Goal: Information Seeking & Learning: Learn about a topic

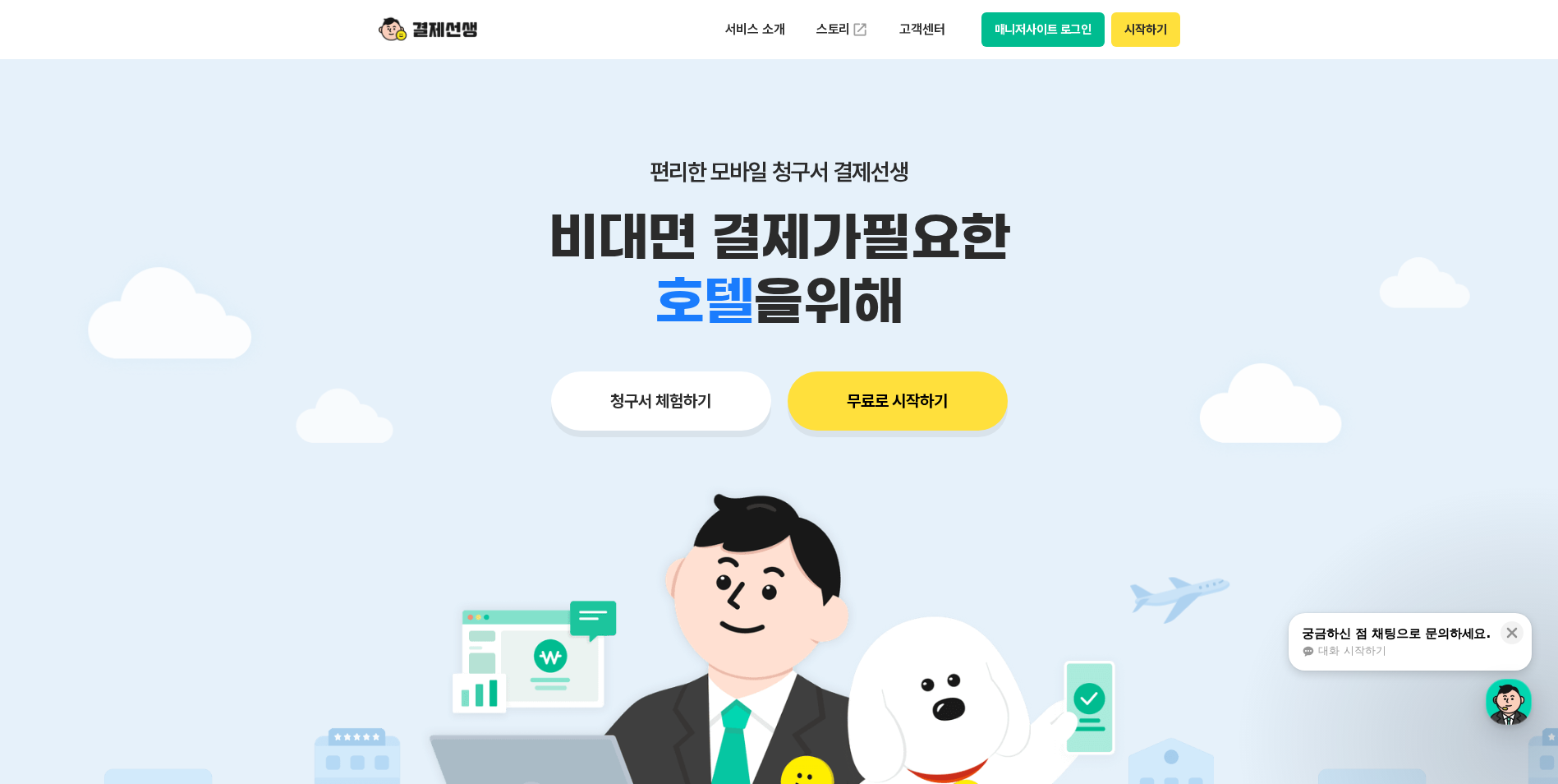
click at [1042, 26] on button "매니저사이트 로그인" at bounding box center [1044, 29] width 124 height 34
click at [1064, 39] on button "매니저사이트 로그인" at bounding box center [1044, 29] width 124 height 34
click at [765, 36] on p "서비스 소개" at bounding box center [755, 29] width 83 height 29
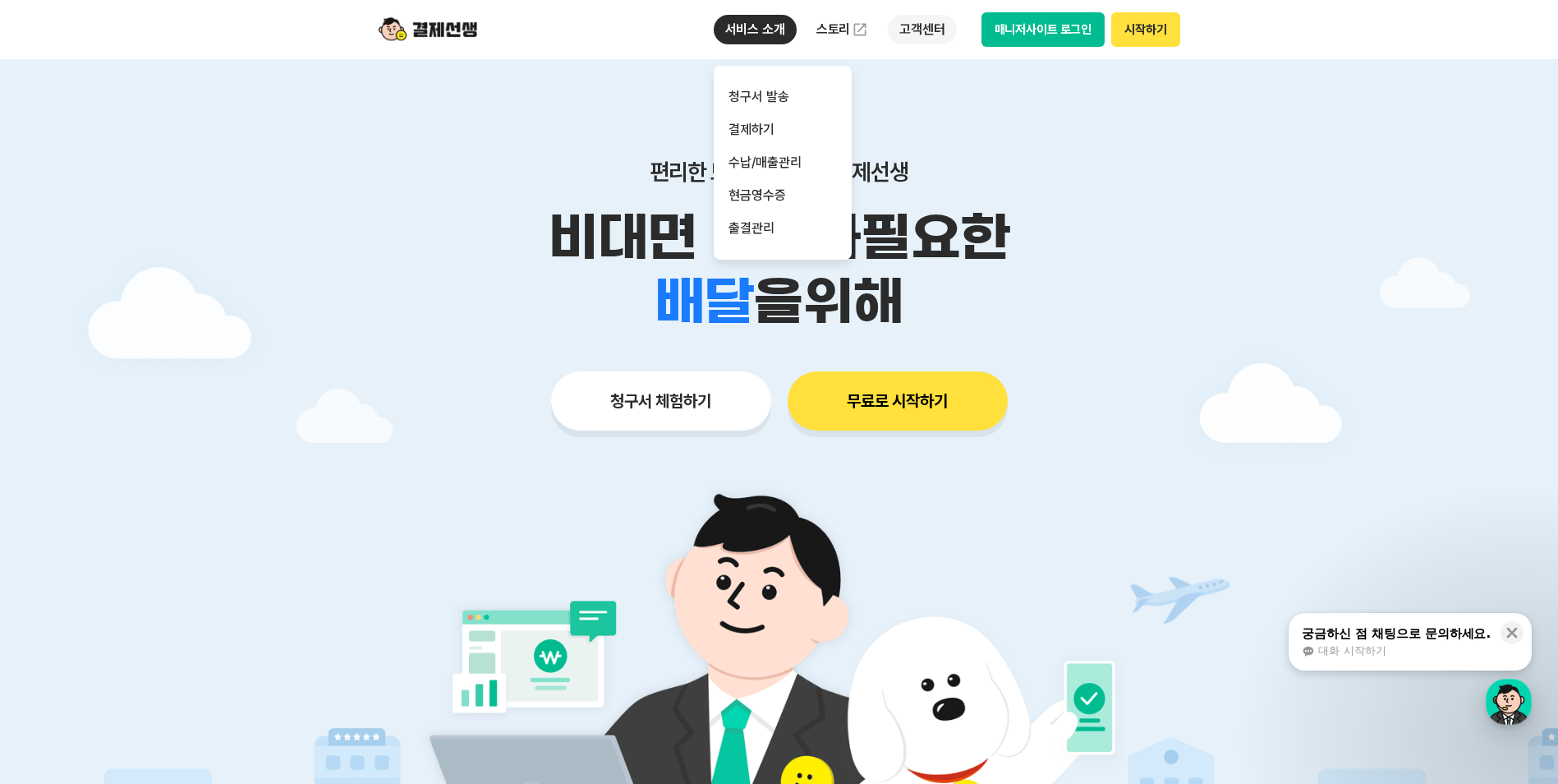
click at [911, 25] on p "고객센터" at bounding box center [921, 29] width 68 height 29
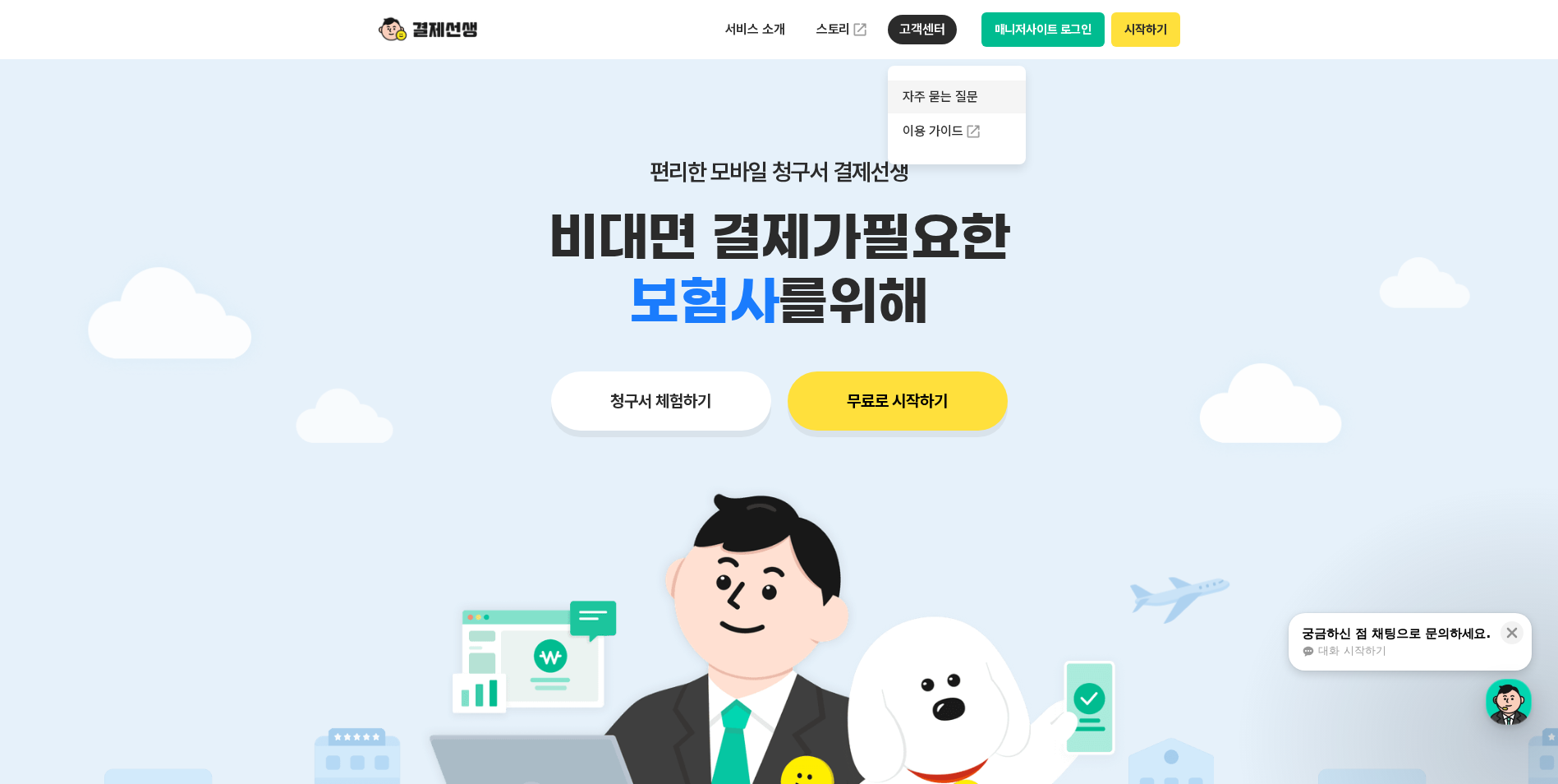
click at [958, 100] on link "자주 묻는 질문" at bounding box center [957, 96] width 138 height 33
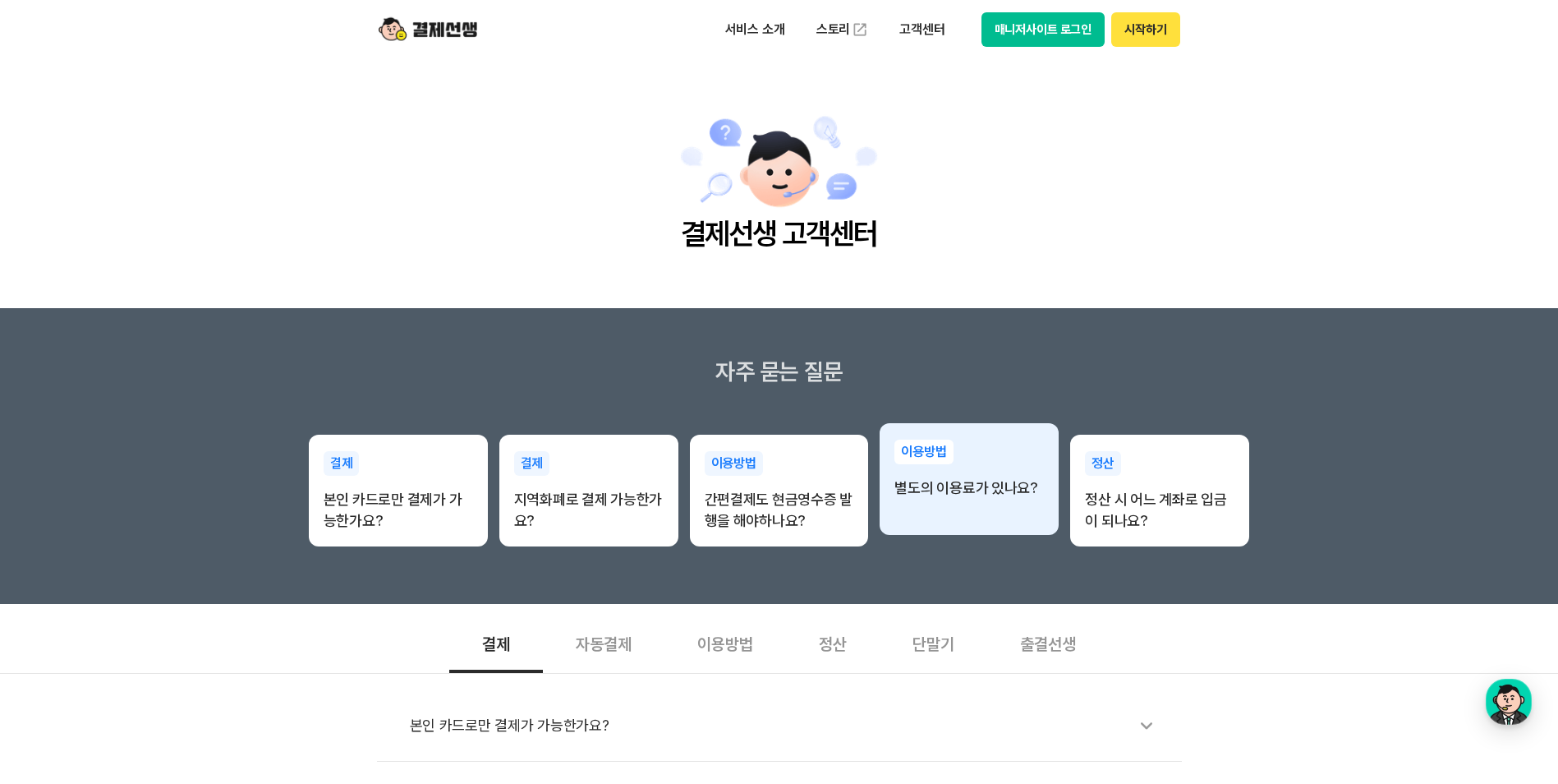
click at [966, 504] on div "이용방법 별도의 이용료가 있나요?" at bounding box center [969, 469] width 179 height 92
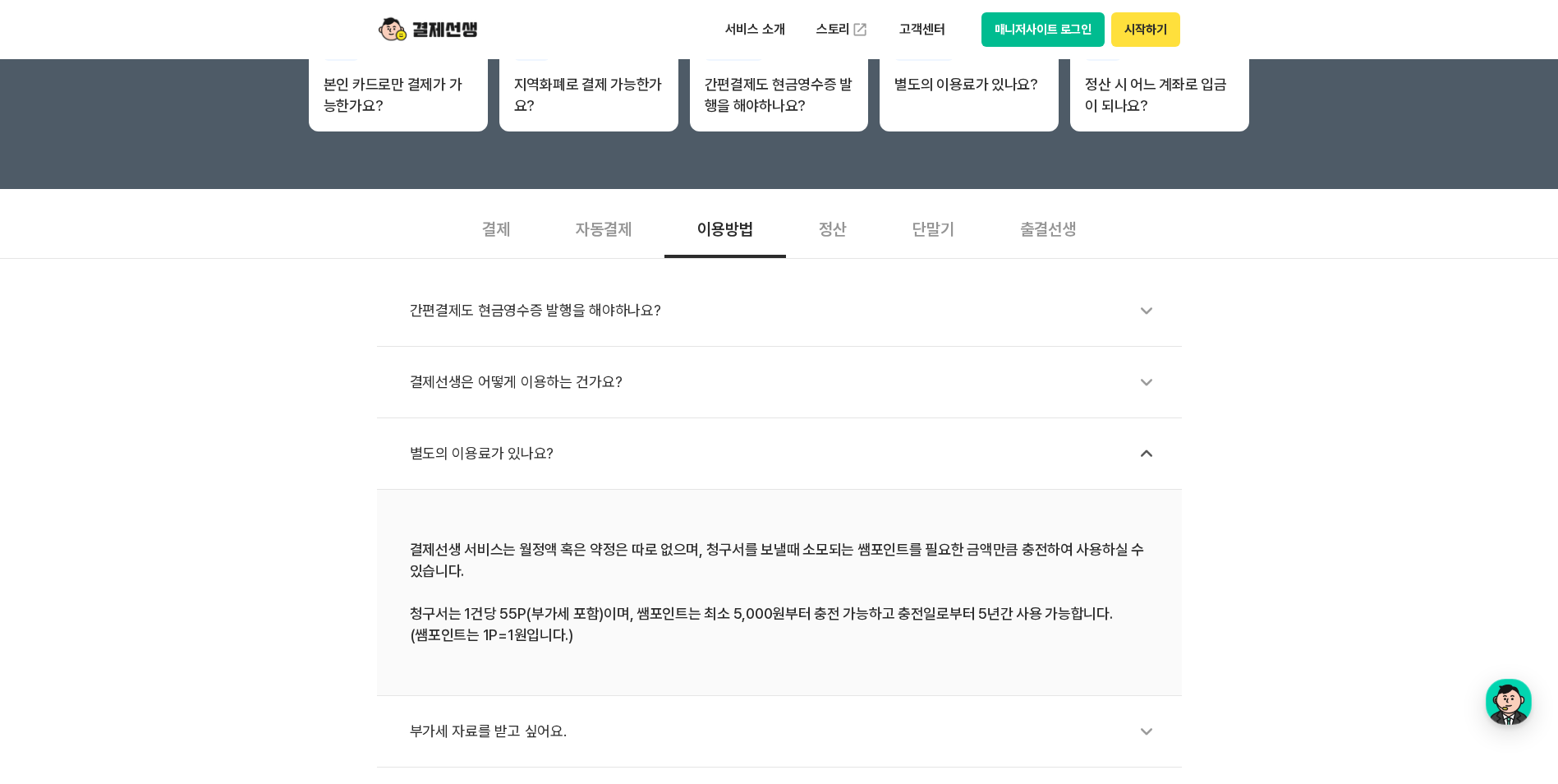
scroll to position [493, 0]
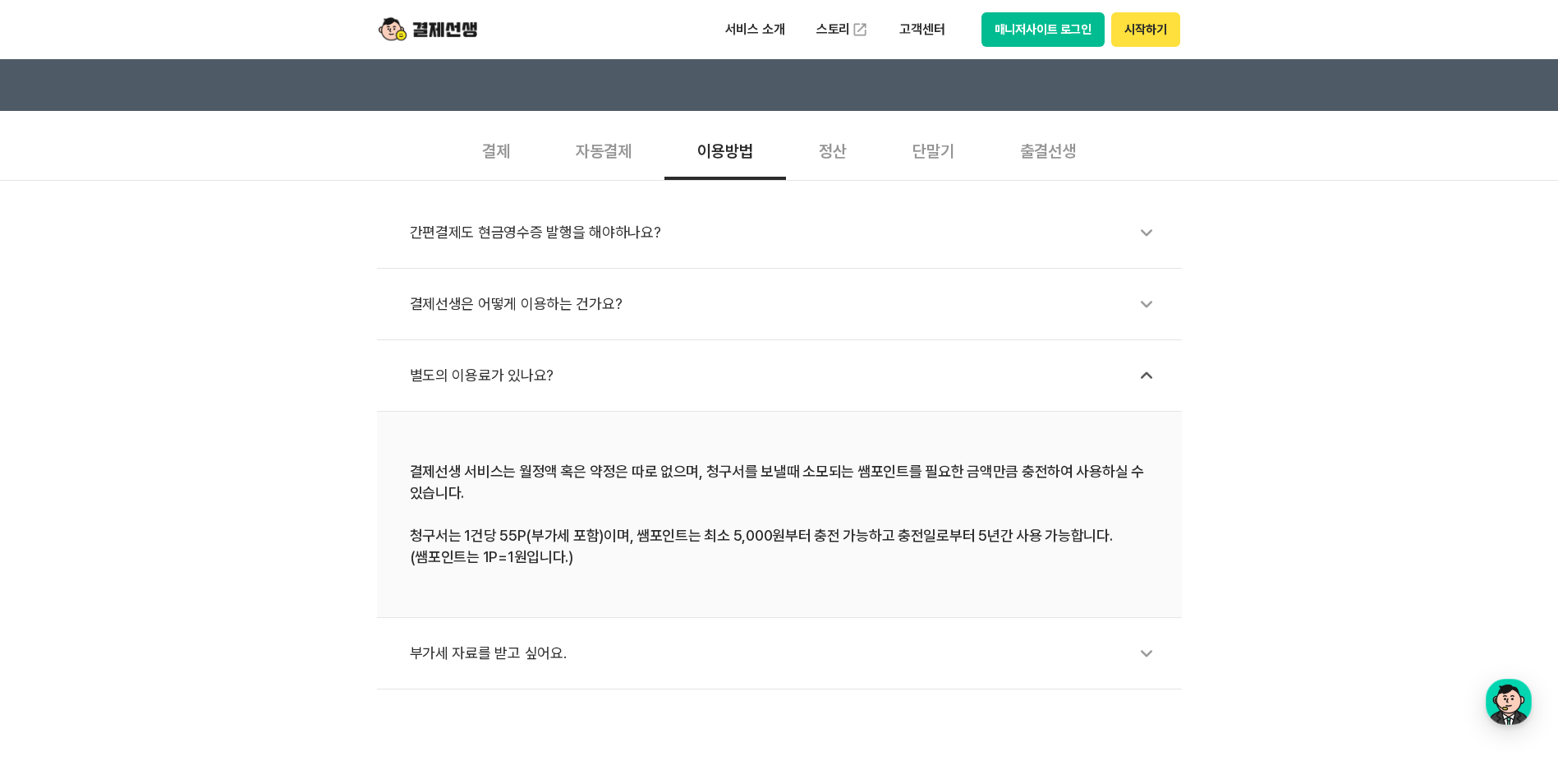
click at [835, 157] on div "정산" at bounding box center [833, 149] width 94 height 61
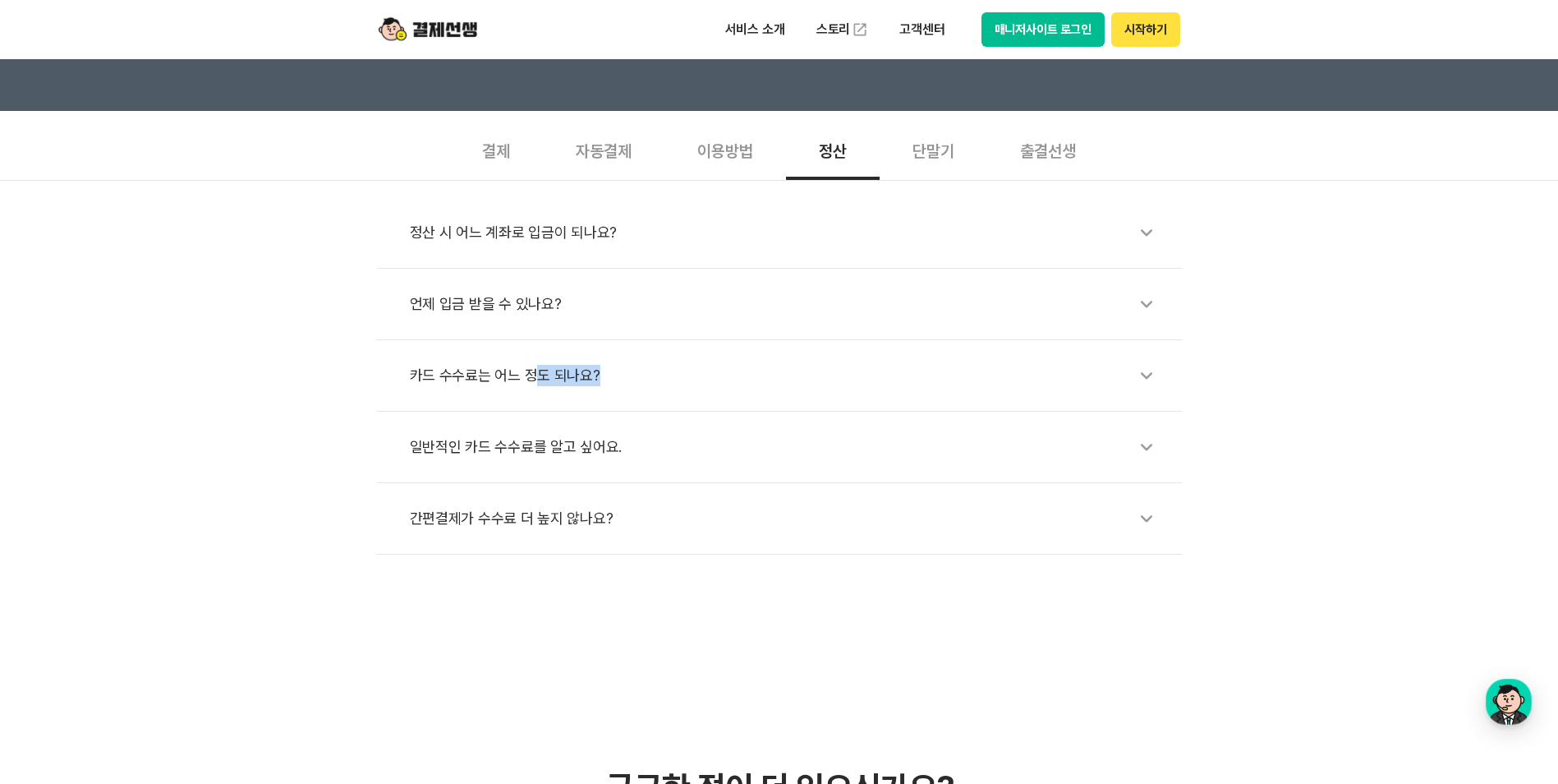
click at [537, 385] on div "카드 수수료는 어느 정도 되나요?" at bounding box center [787, 375] width 756 height 38
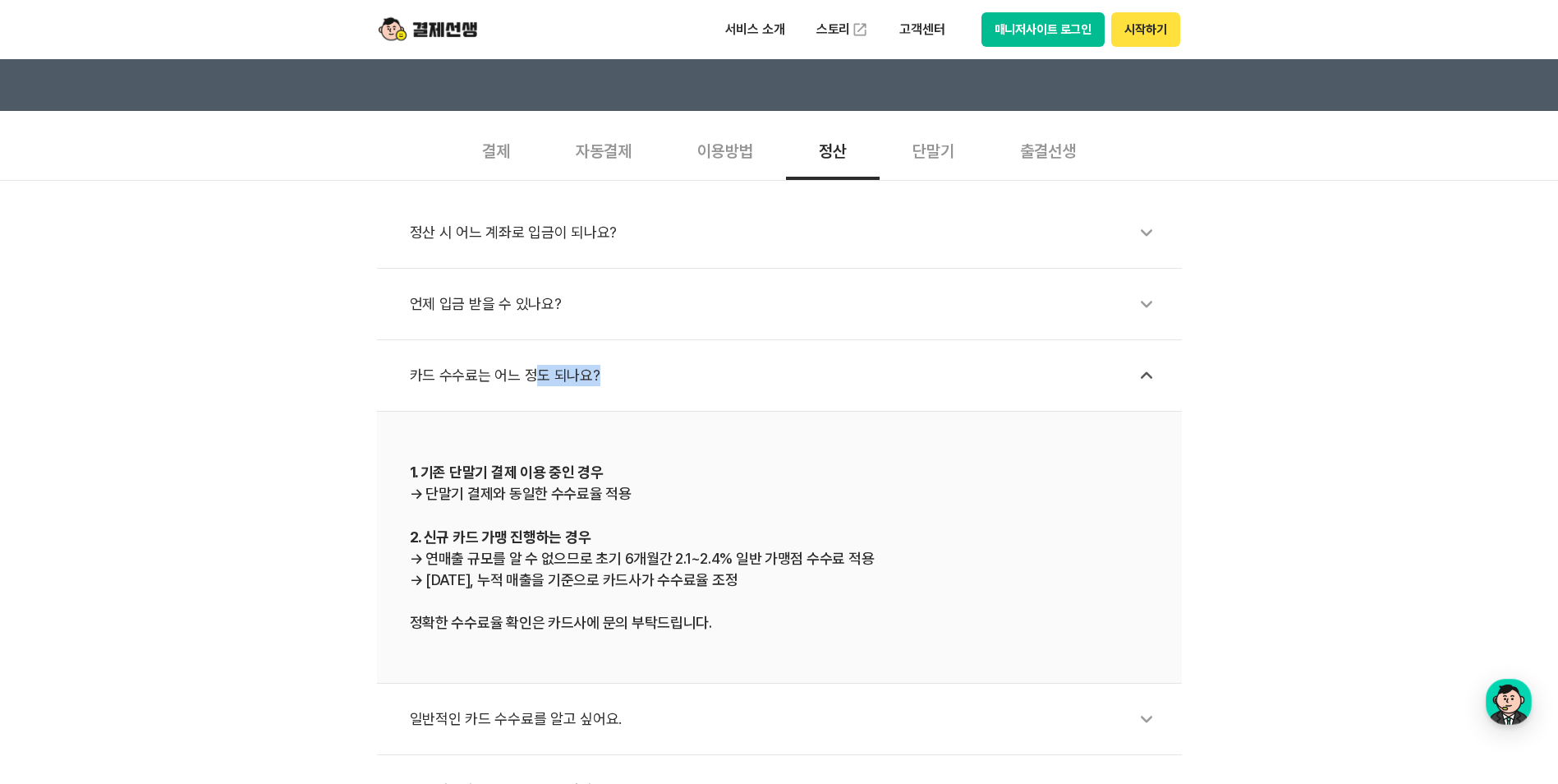
drag, startPoint x: 537, startPoint y: 385, endPoint x: 511, endPoint y: 406, distance: 33.4
click at [511, 406] on li "카드 수수료는 어느 정도 되나요?" at bounding box center [779, 375] width 805 height 71
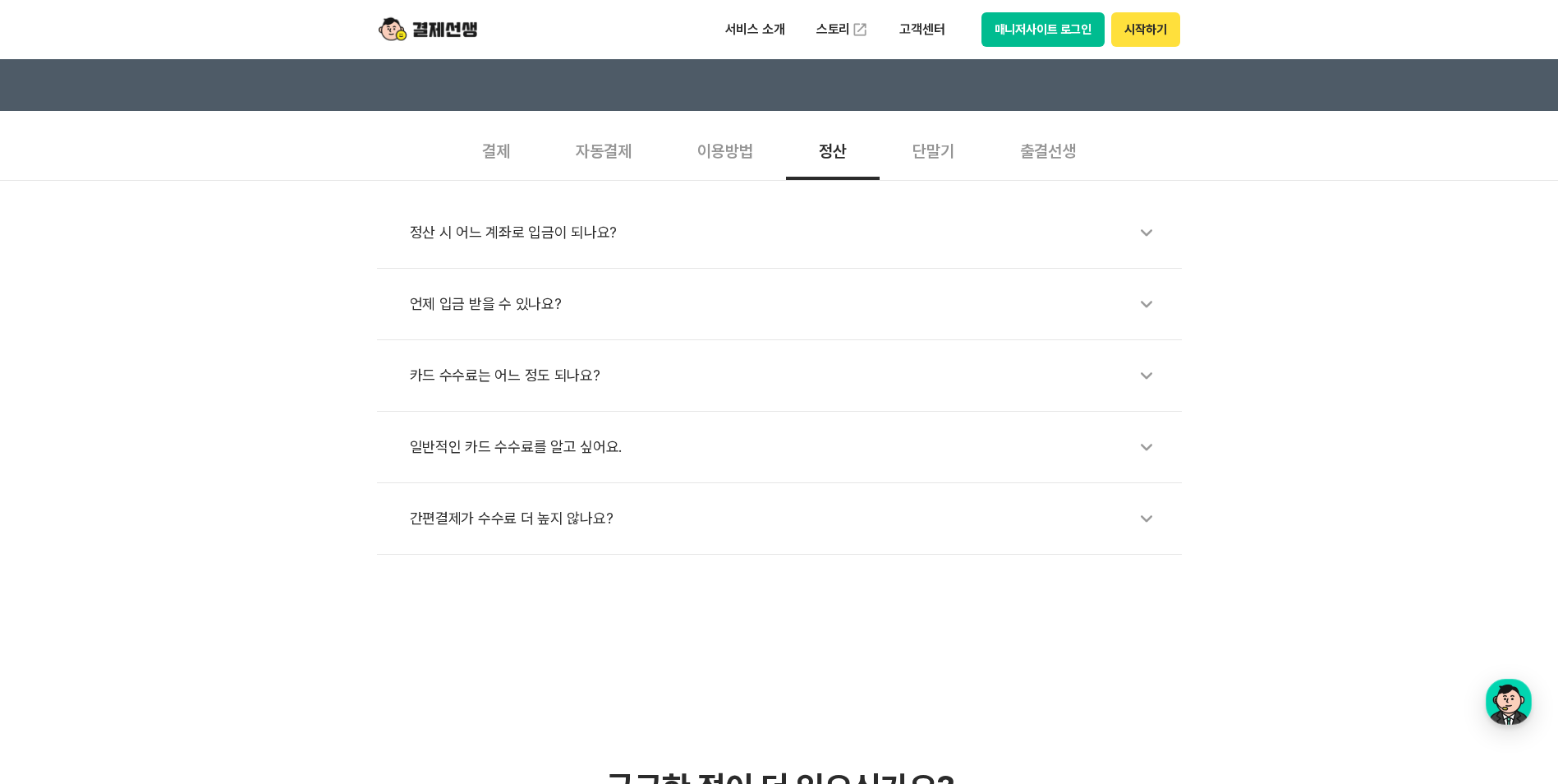
click at [532, 392] on div "카드 수수료는 어느 정도 되나요?" at bounding box center [787, 375] width 756 height 38
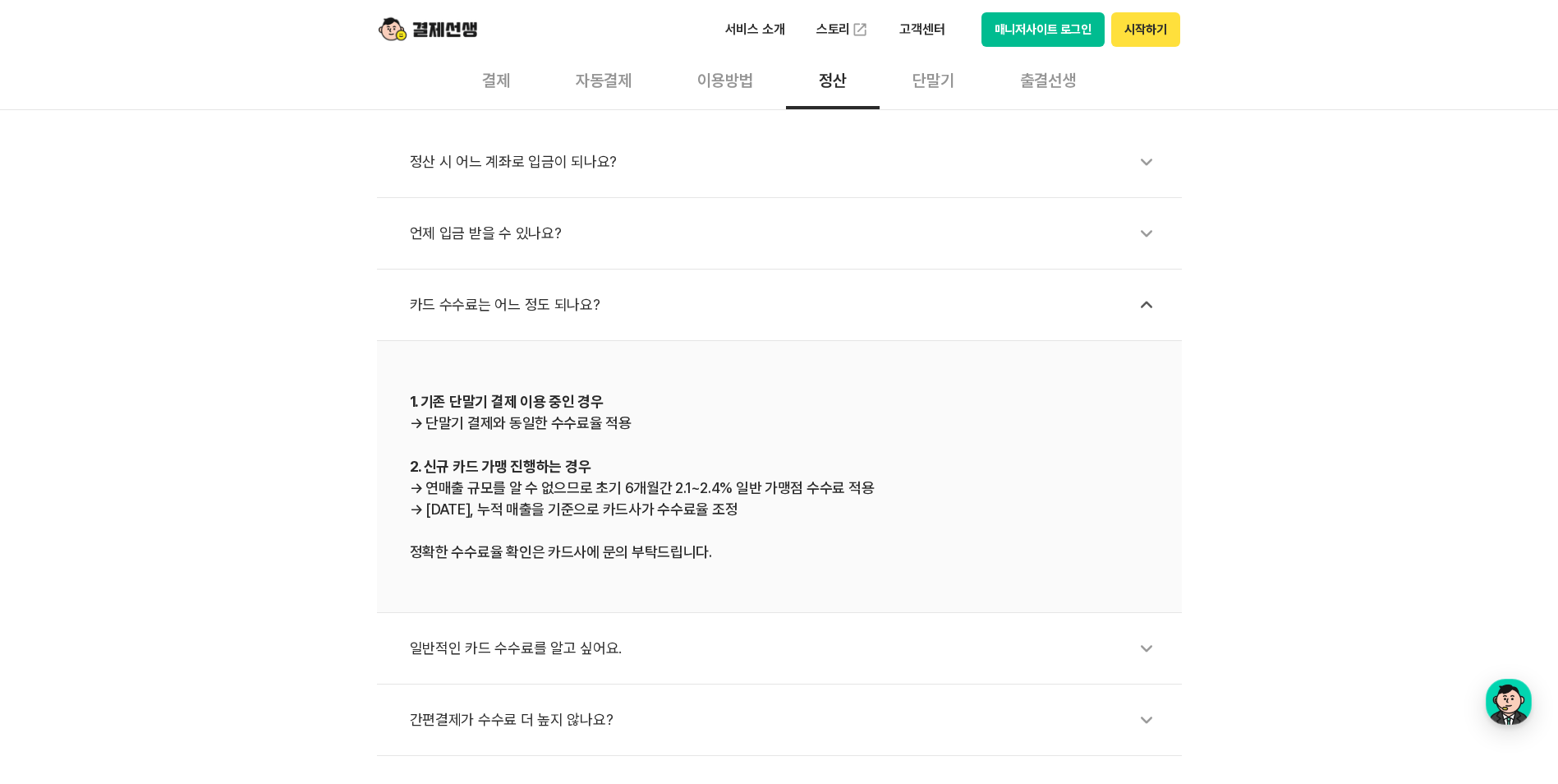
scroll to position [575, 0]
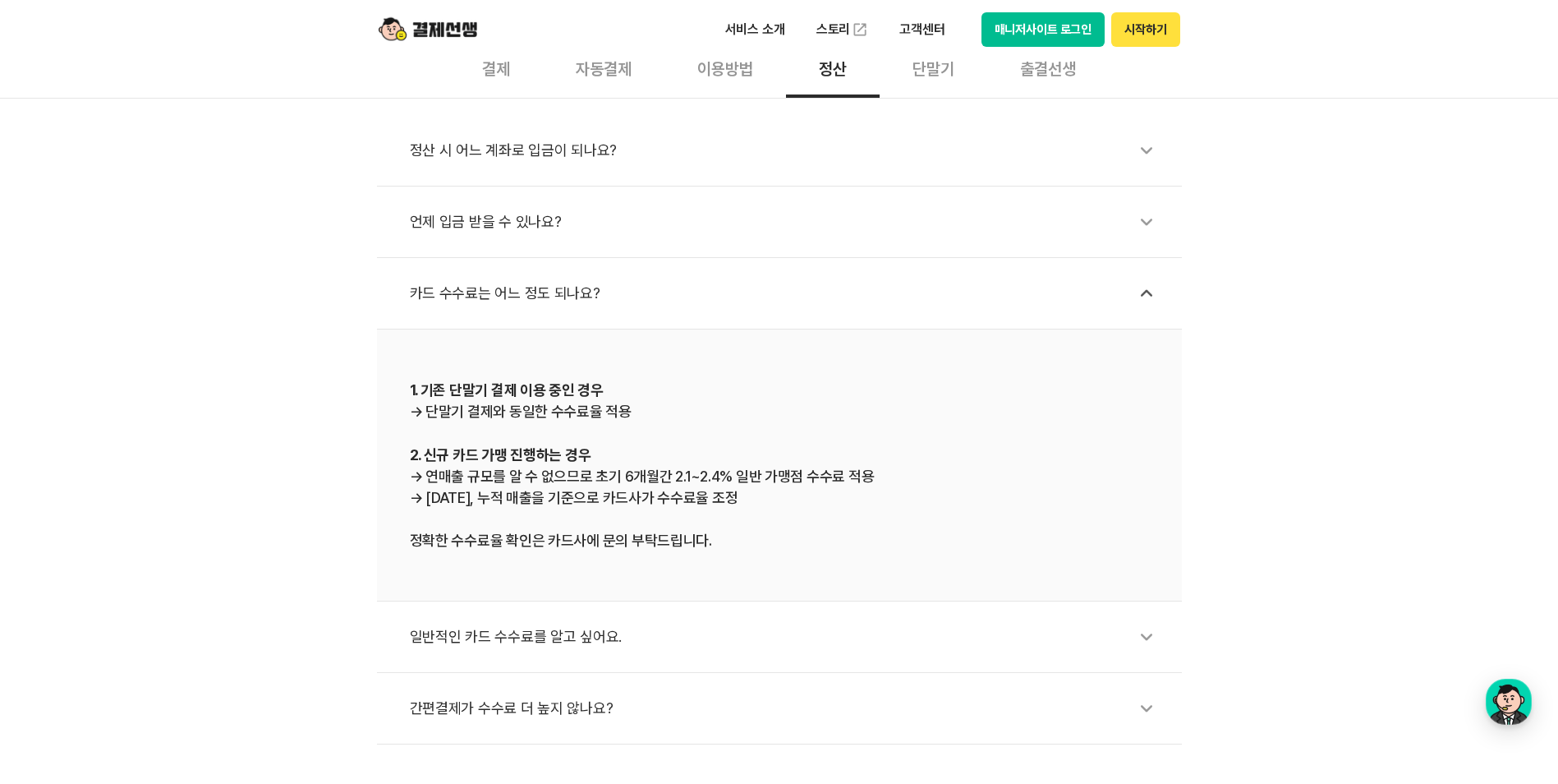
click at [611, 635] on div "일반적인 카드 수수료를 알고 싶어요." at bounding box center [787, 636] width 756 height 38
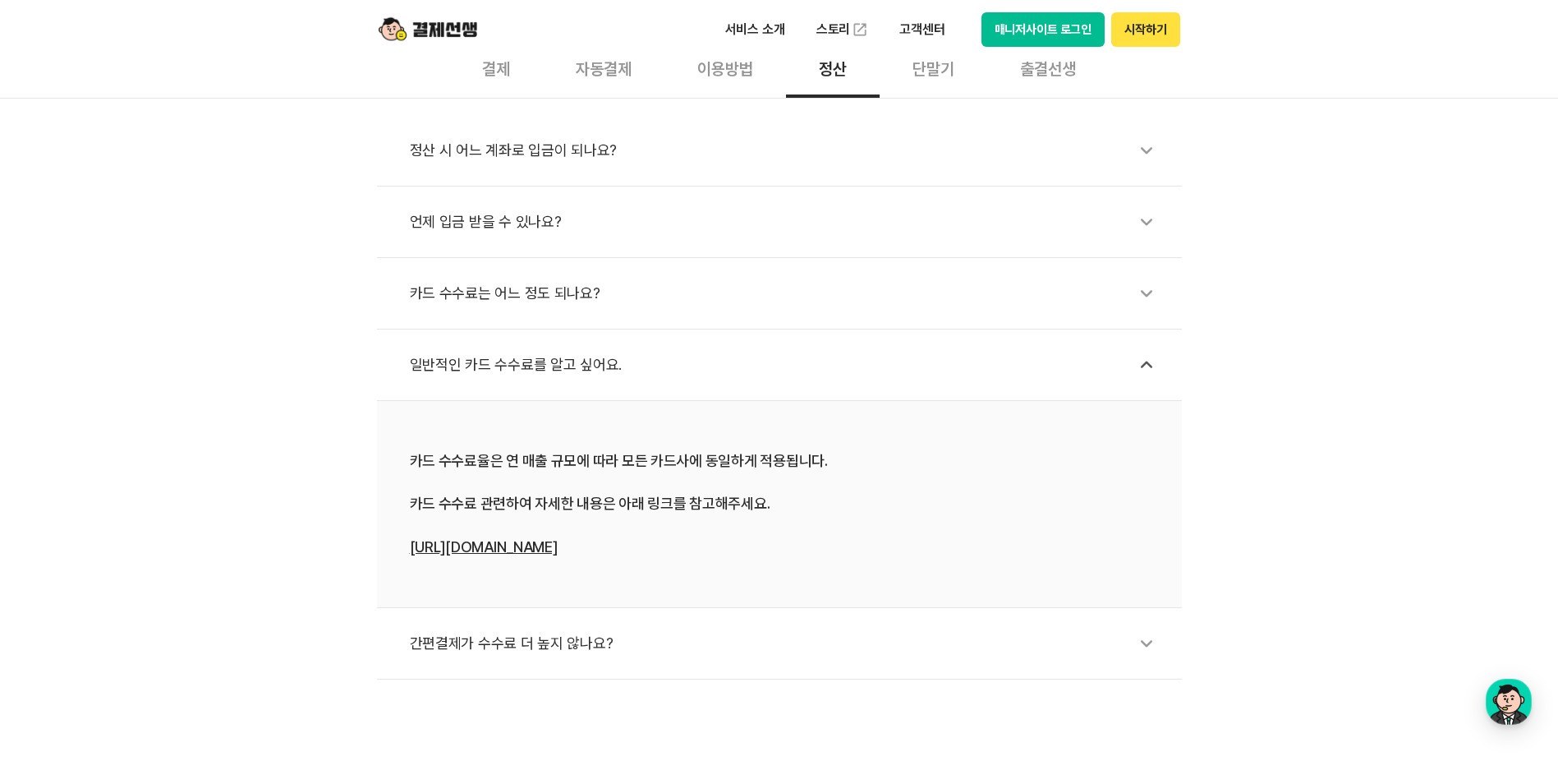
click at [586, 633] on div "간편결제가 수수료 더 높지 않나요?" at bounding box center [787, 642] width 756 height 38
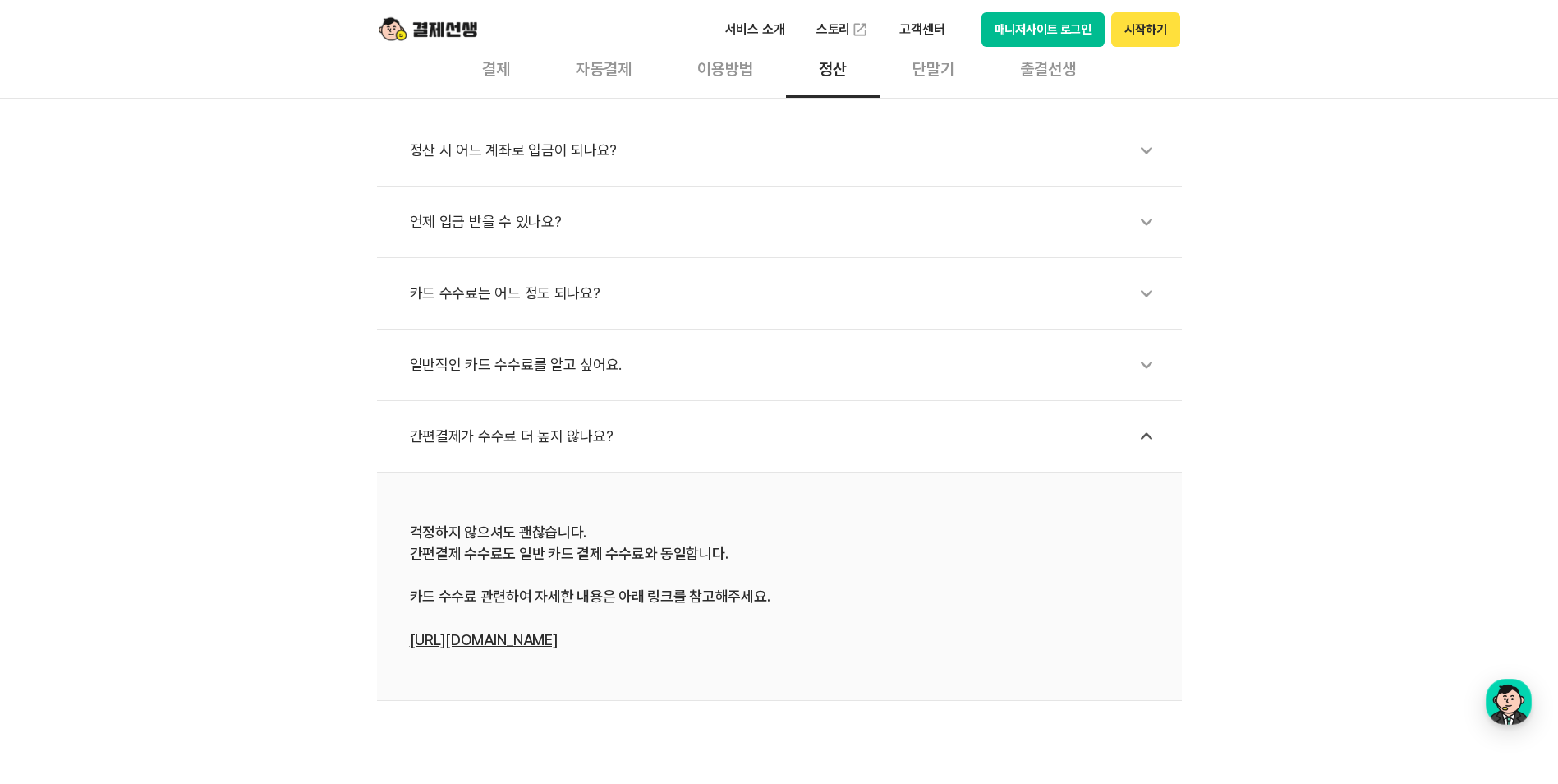
click at [575, 311] on div "카드 수수료는 어느 정도 되나요?" at bounding box center [787, 293] width 756 height 38
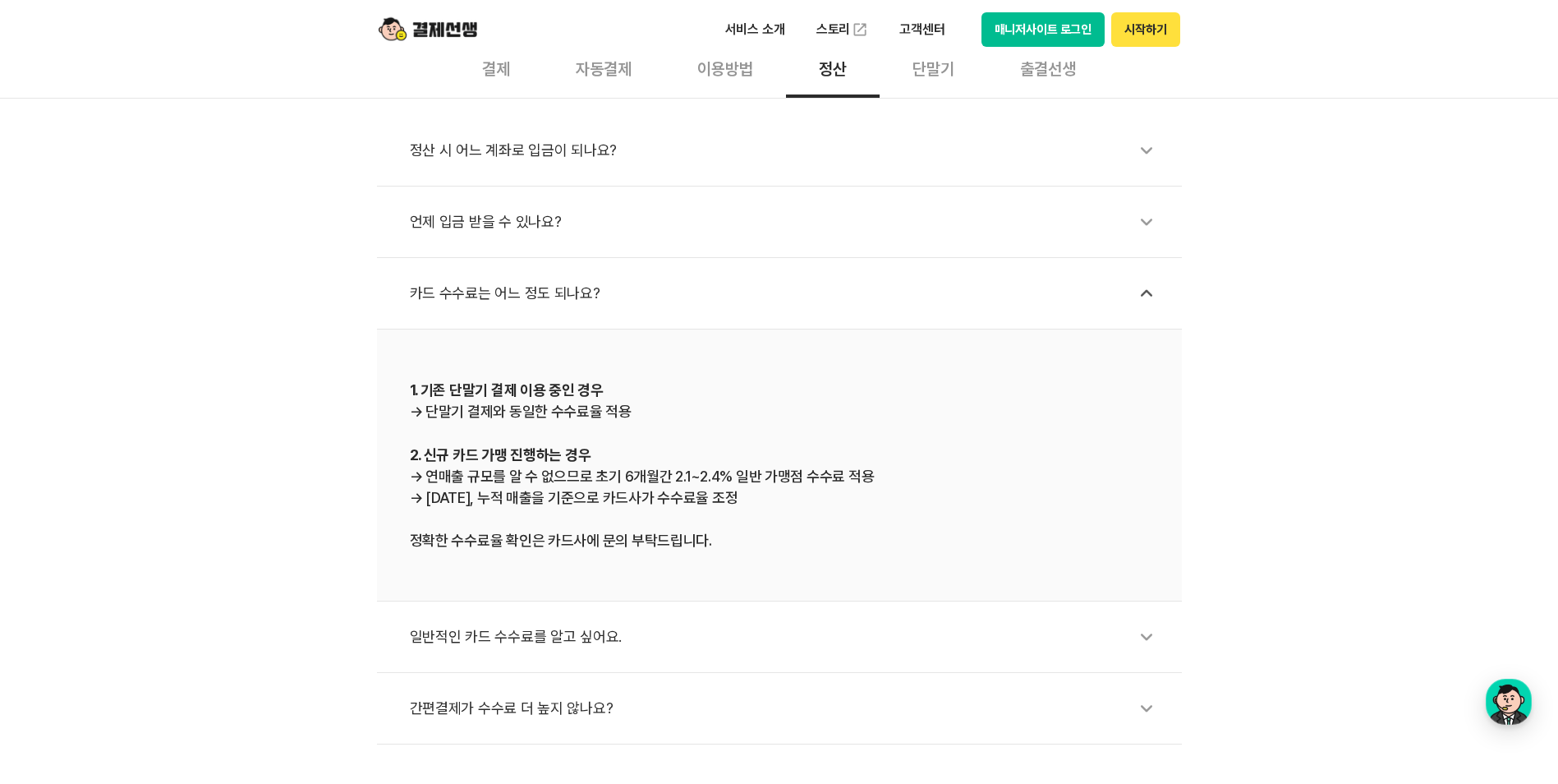
click at [942, 70] on div "단말기" at bounding box center [933, 67] width 107 height 61
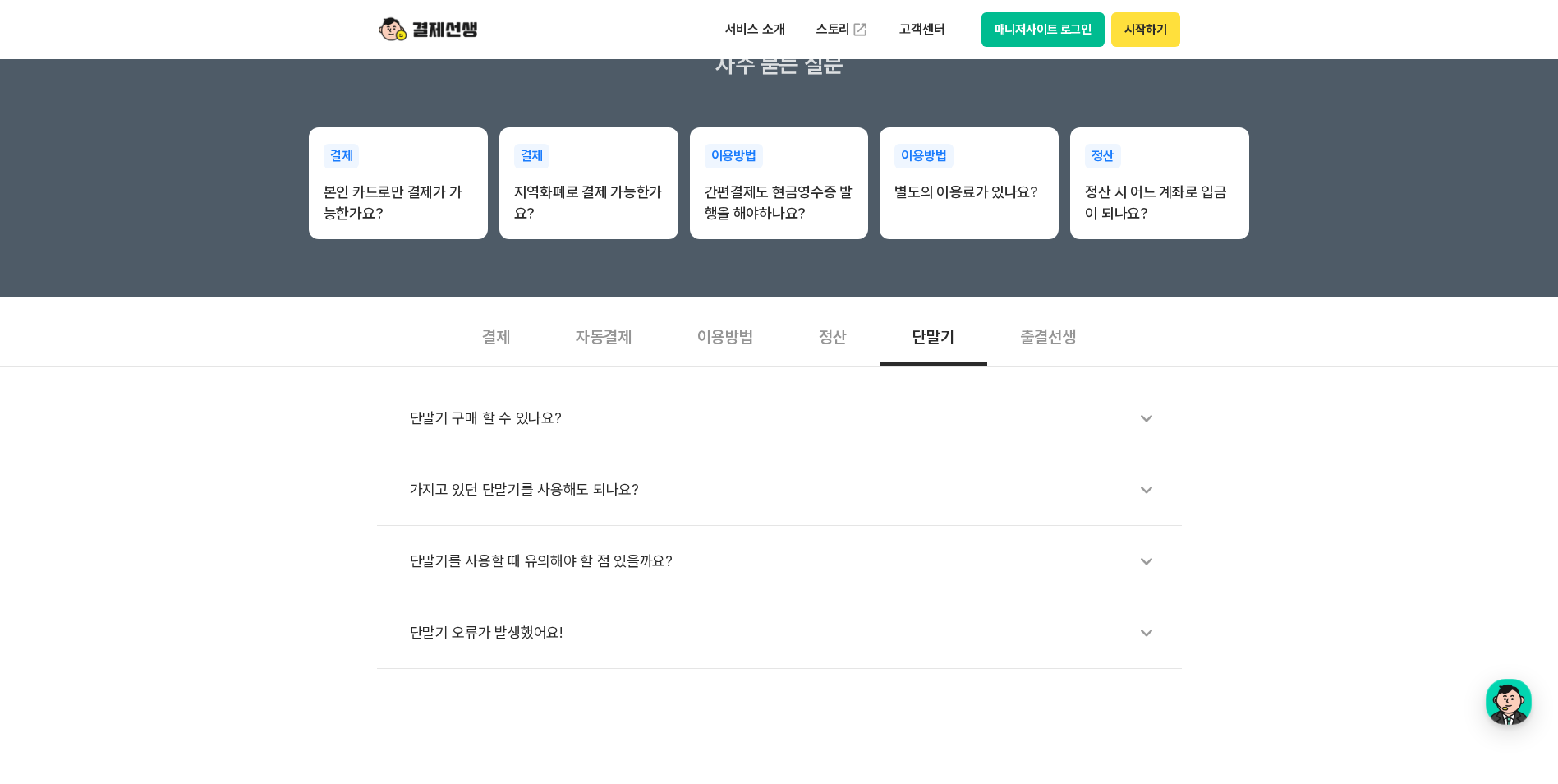
scroll to position [246, 0]
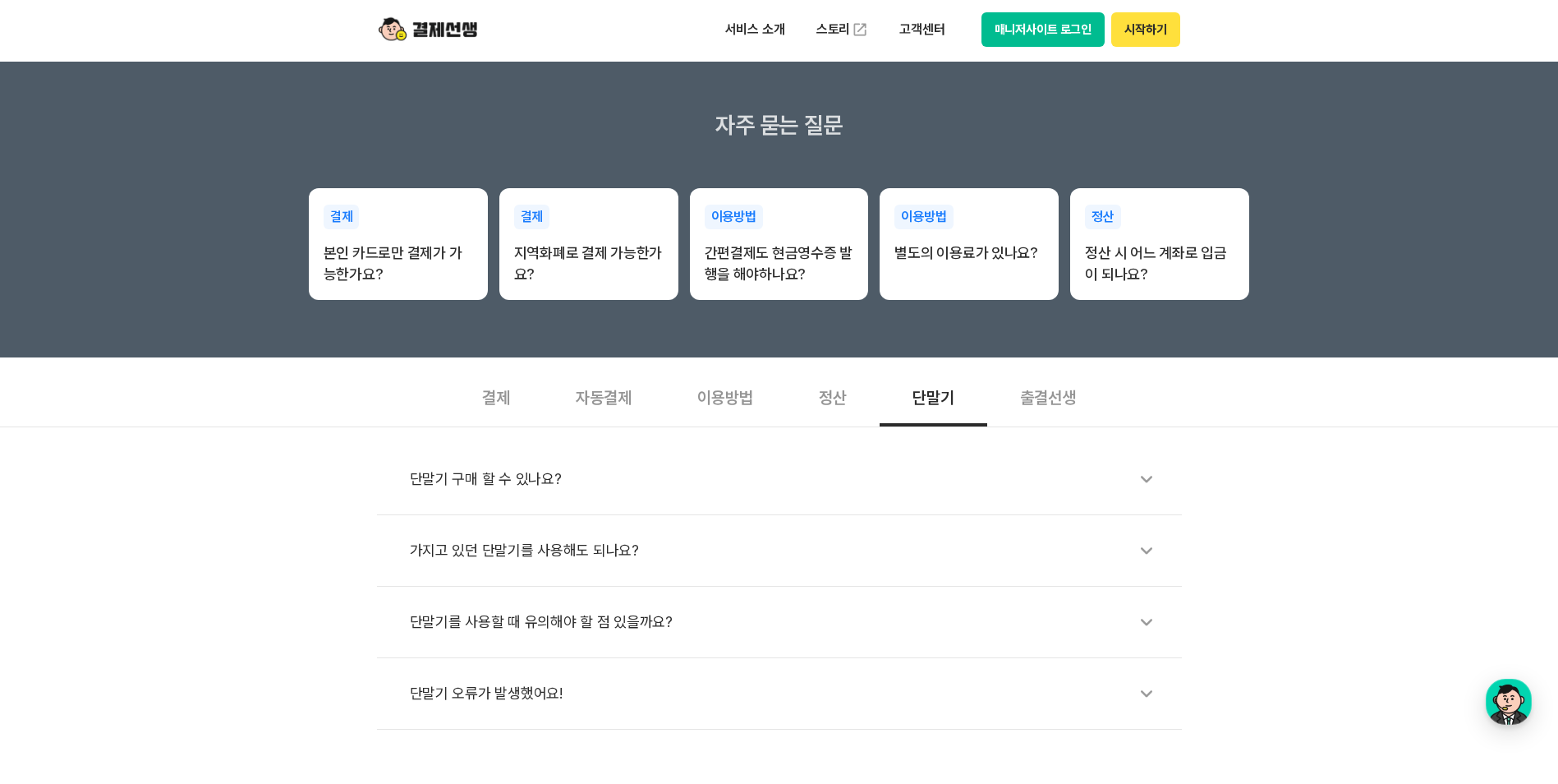
click at [1042, 392] on div "출결선생" at bounding box center [1048, 395] width 121 height 61
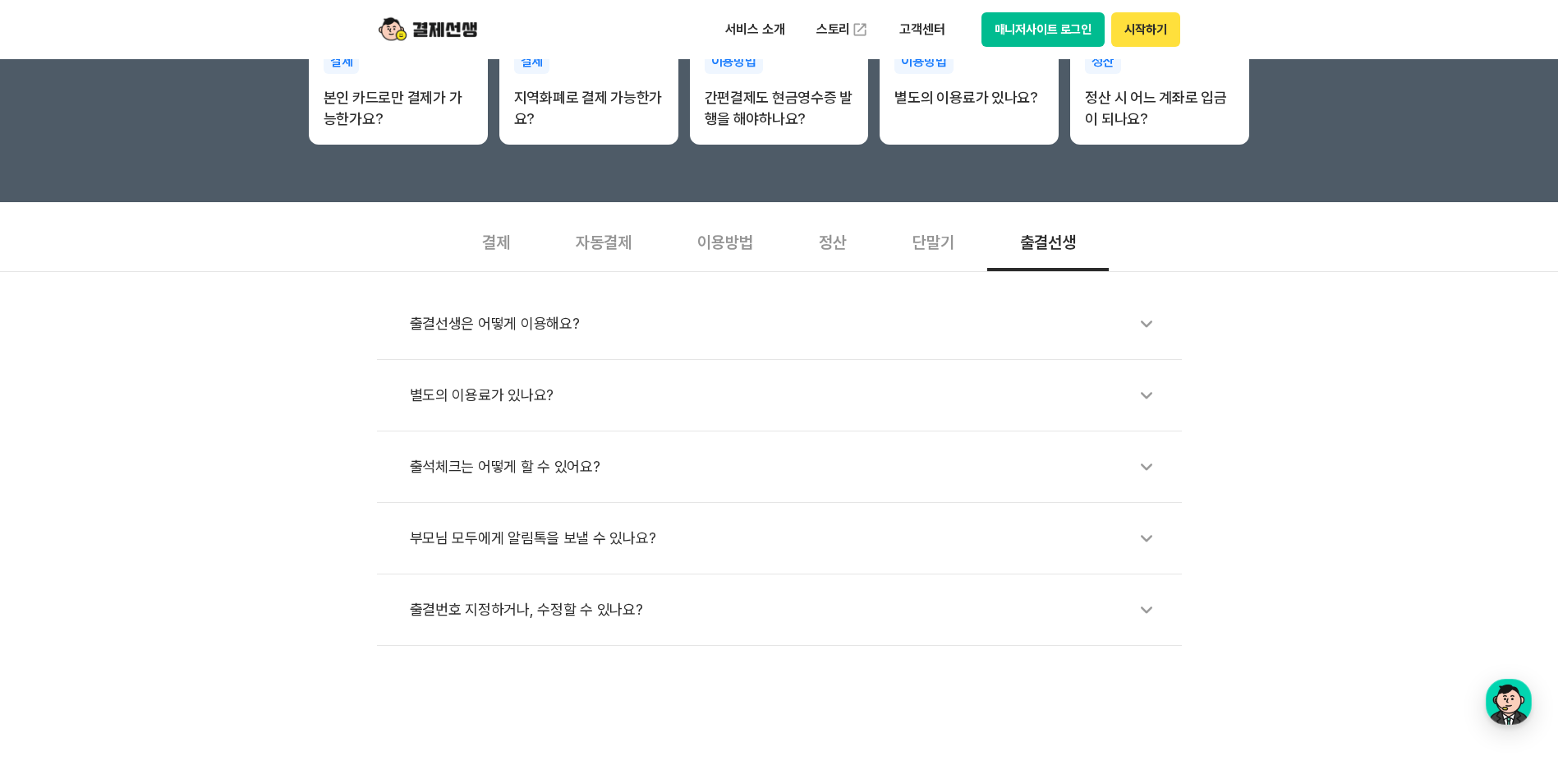
scroll to position [410, 0]
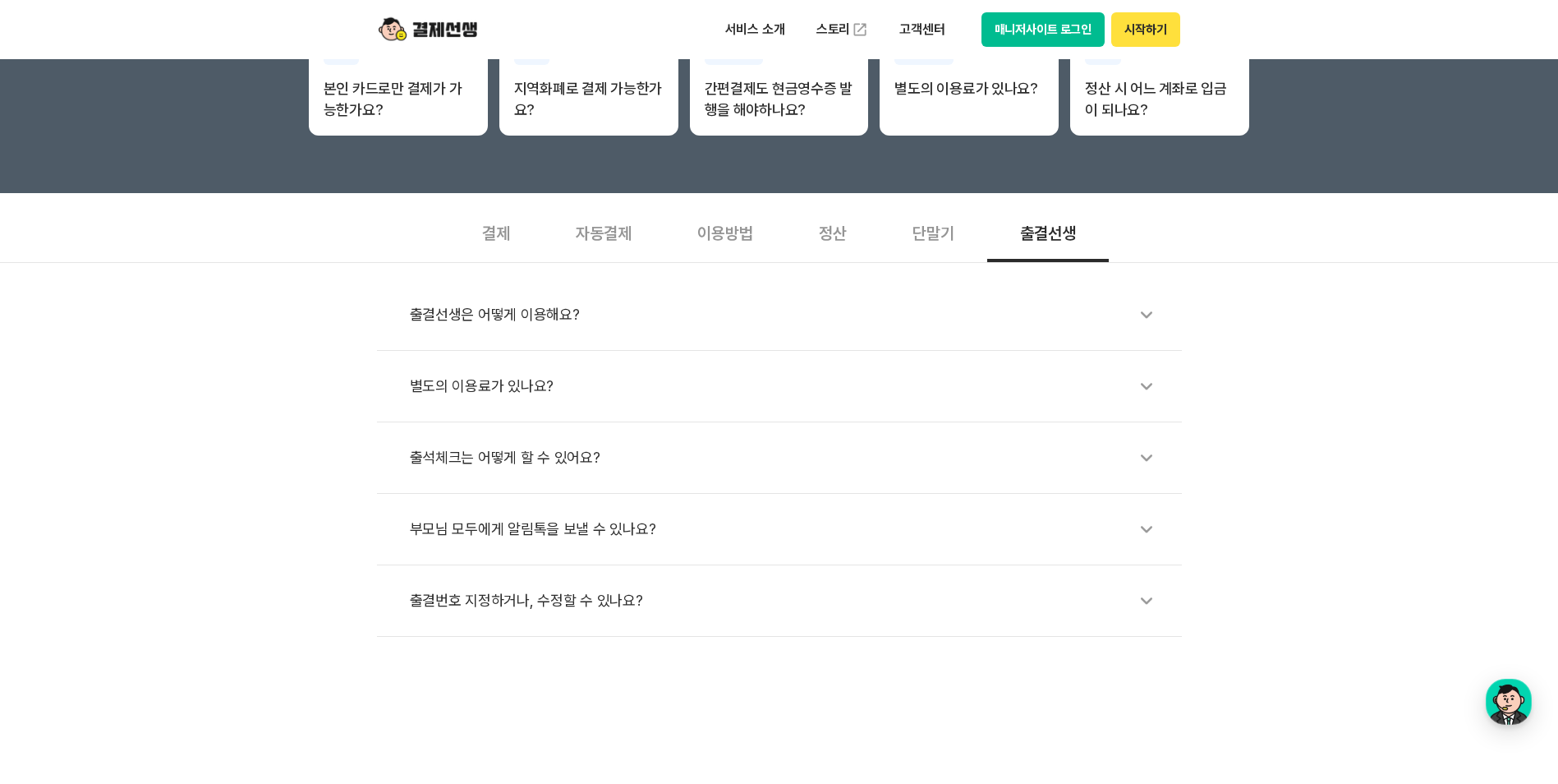
click at [719, 545] on div "부모님 모두에게 알림톡을 보낼 수 있나요?" at bounding box center [787, 529] width 756 height 38
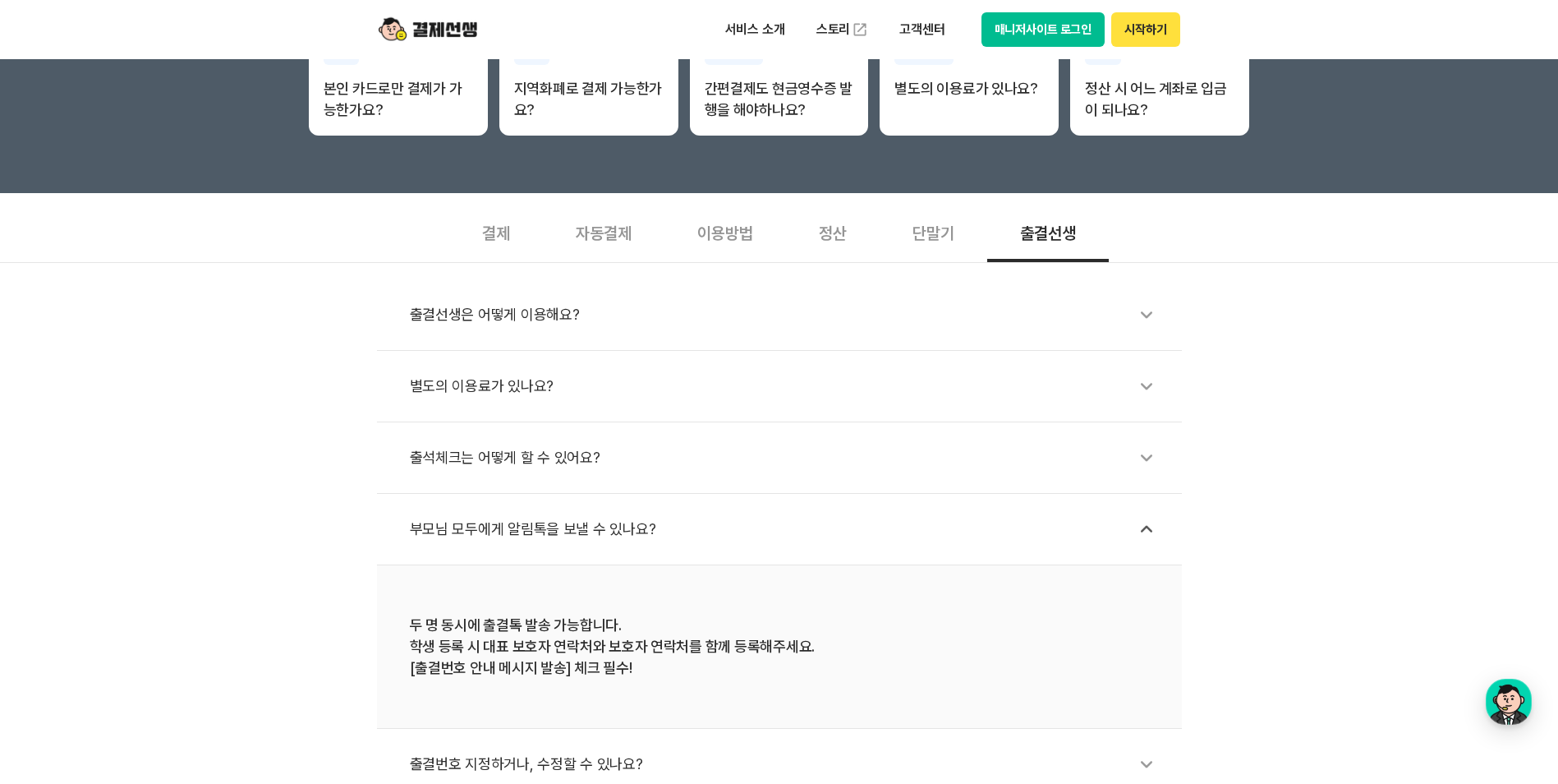
click at [1130, 529] on icon at bounding box center [1146, 529] width 38 height 38
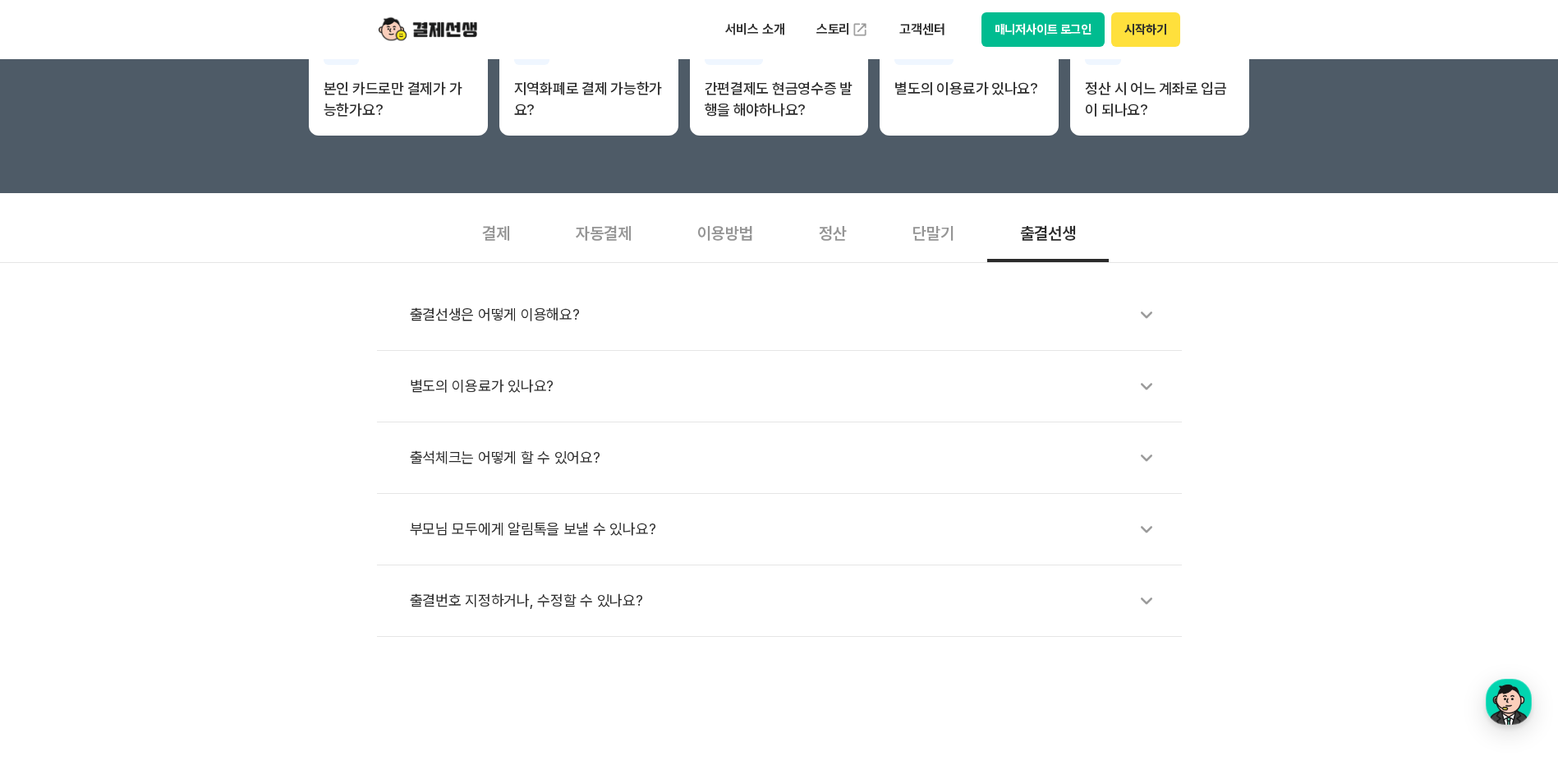
click at [1149, 456] on icon at bounding box center [1146, 457] width 38 height 38
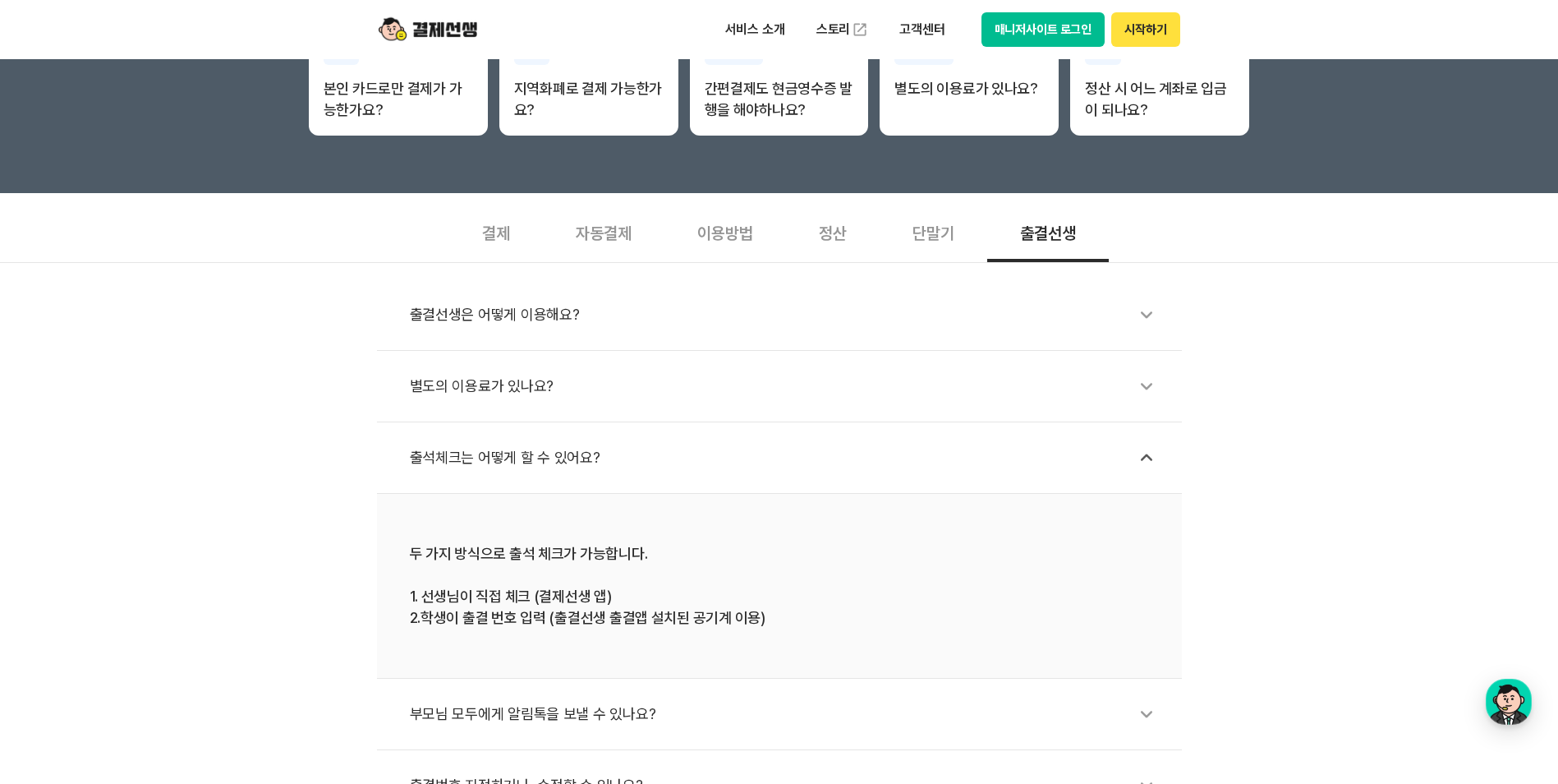
click at [1150, 456] on icon at bounding box center [1146, 457] width 38 height 38
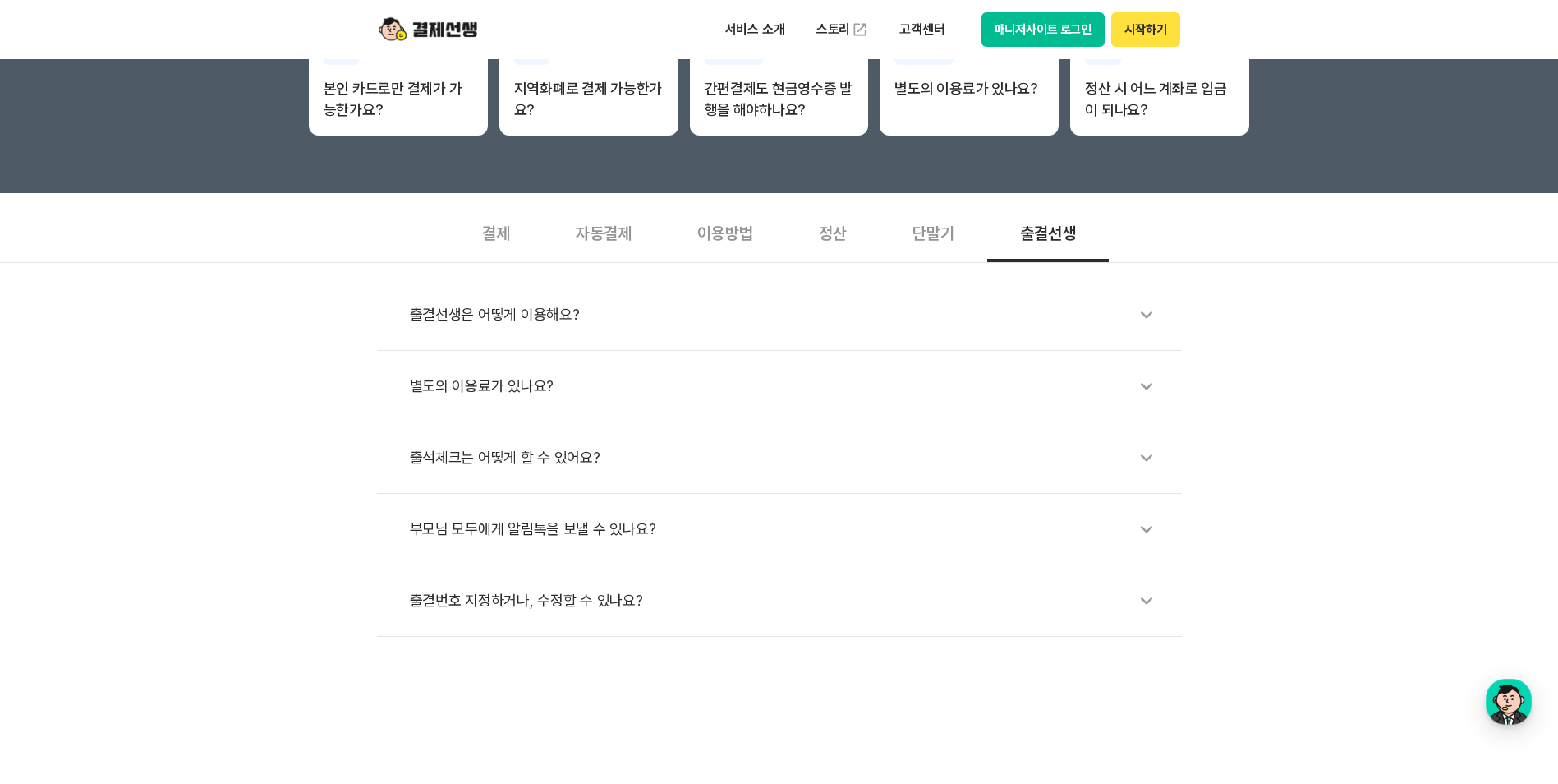
click at [1139, 391] on icon at bounding box center [1146, 385] width 38 height 38
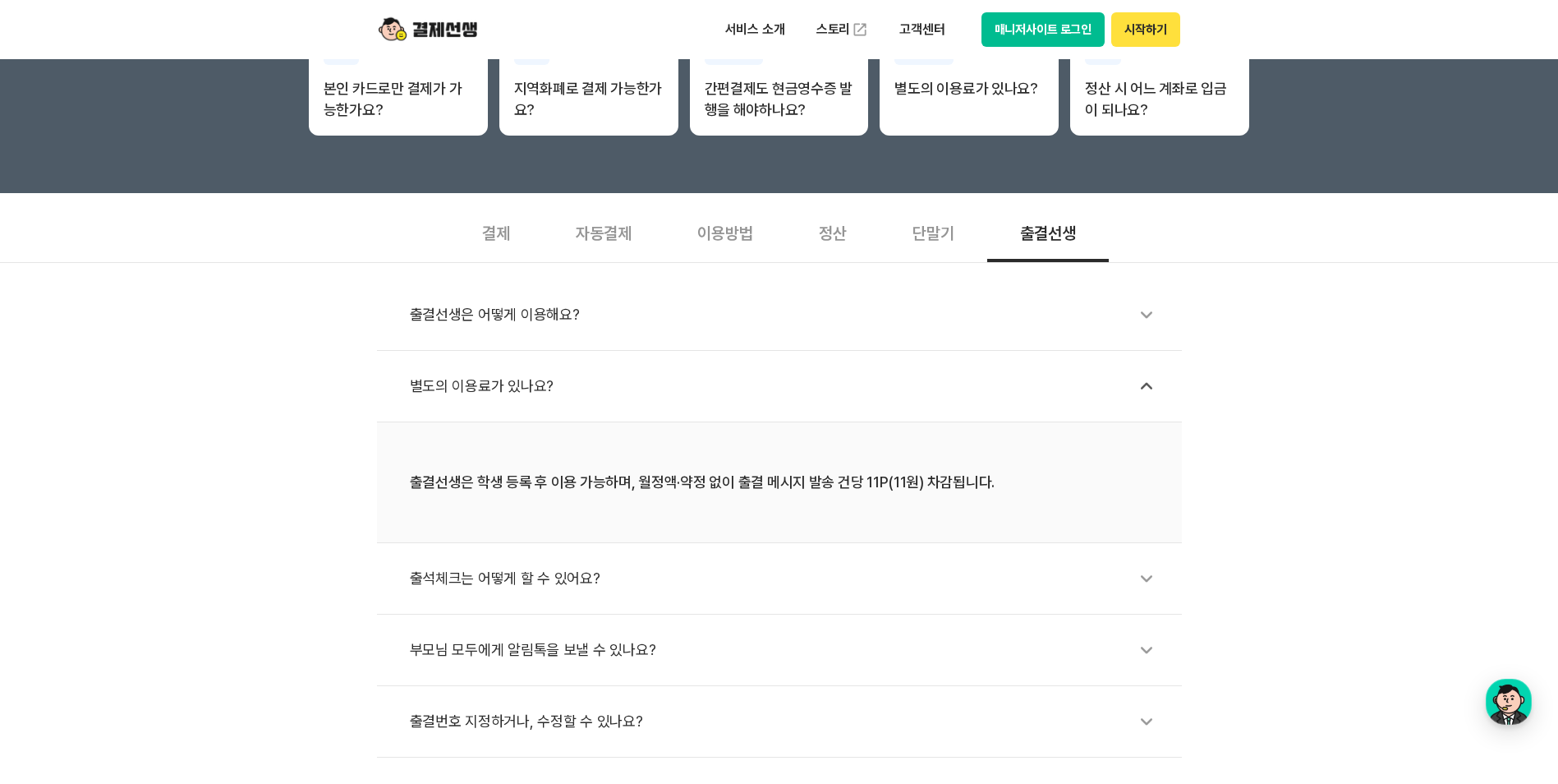
click at [1142, 389] on icon at bounding box center [1146, 385] width 38 height 38
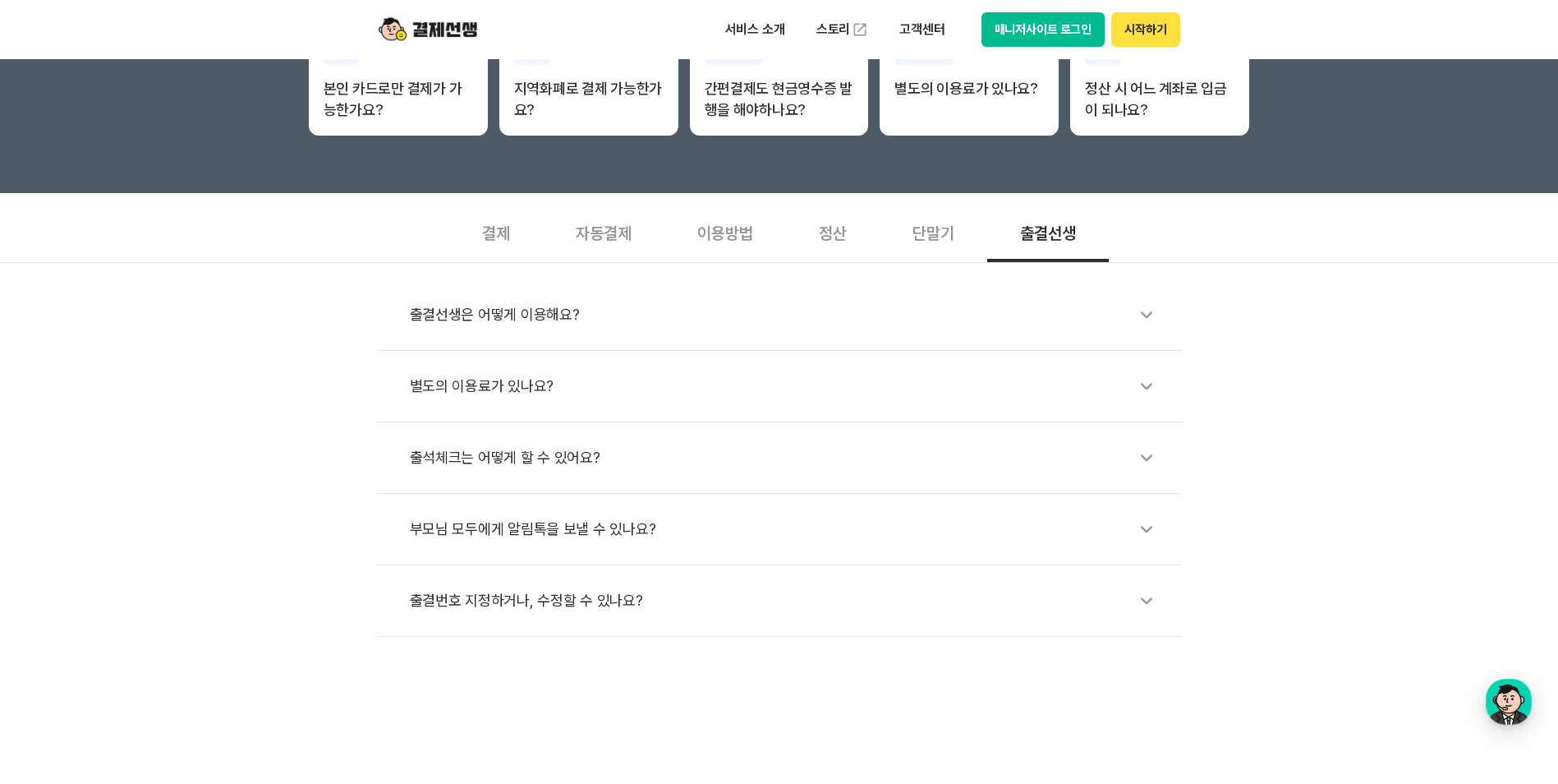
click at [1149, 328] on icon at bounding box center [1146, 314] width 38 height 38
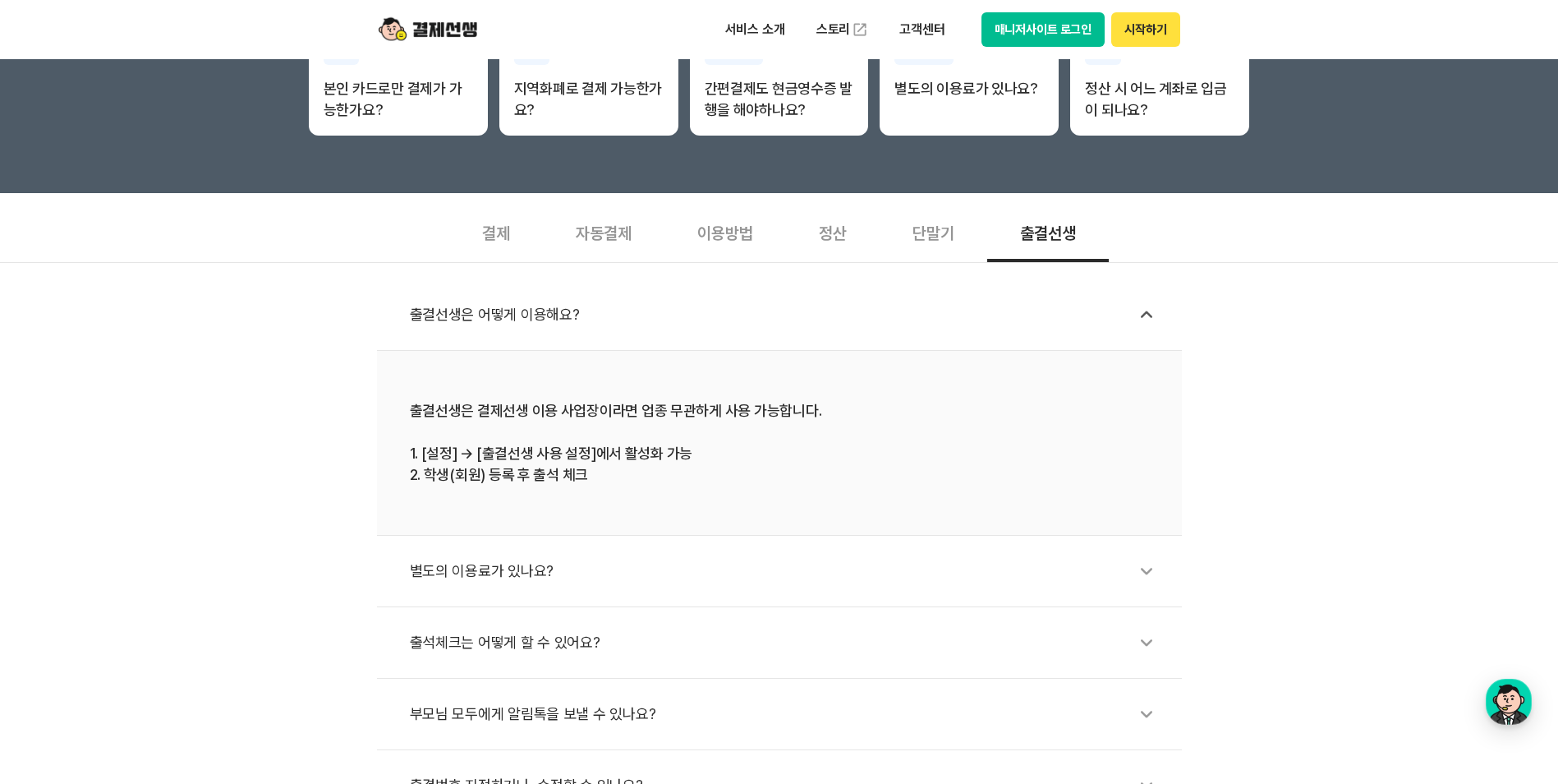
click at [1149, 328] on icon at bounding box center [1146, 314] width 38 height 38
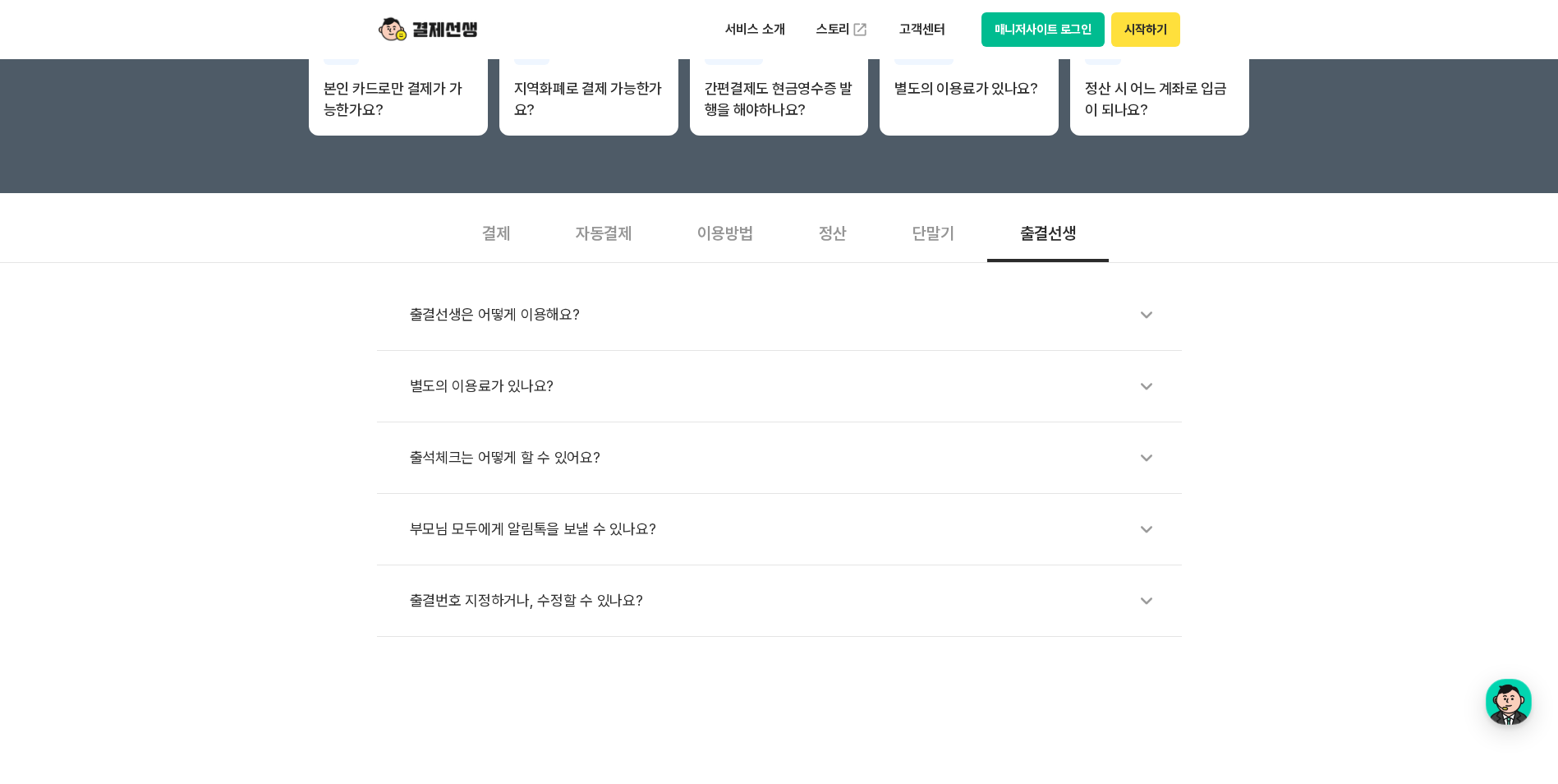
click at [1137, 595] on icon at bounding box center [1146, 600] width 38 height 38
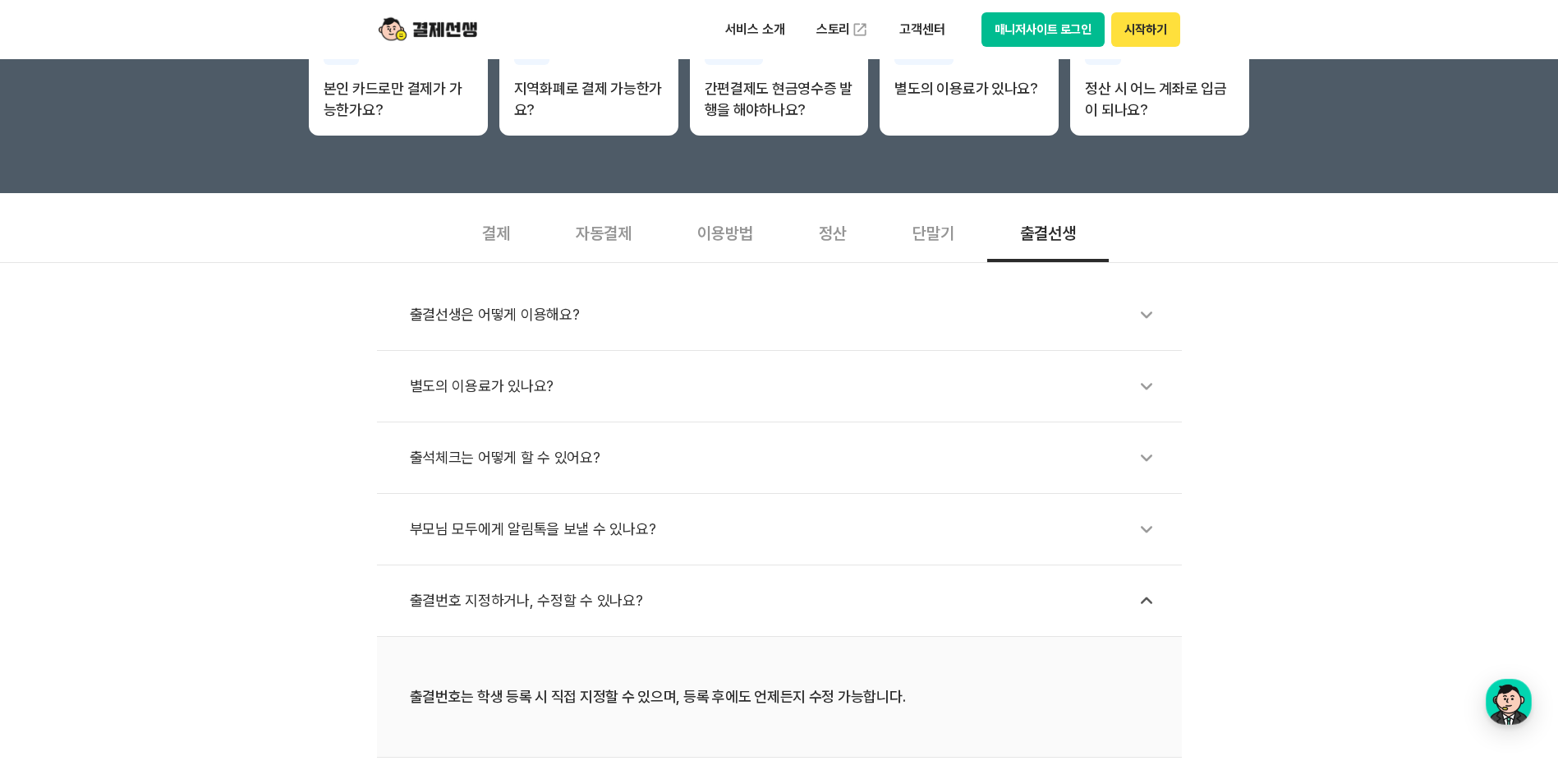
click at [1145, 586] on icon at bounding box center [1146, 600] width 38 height 38
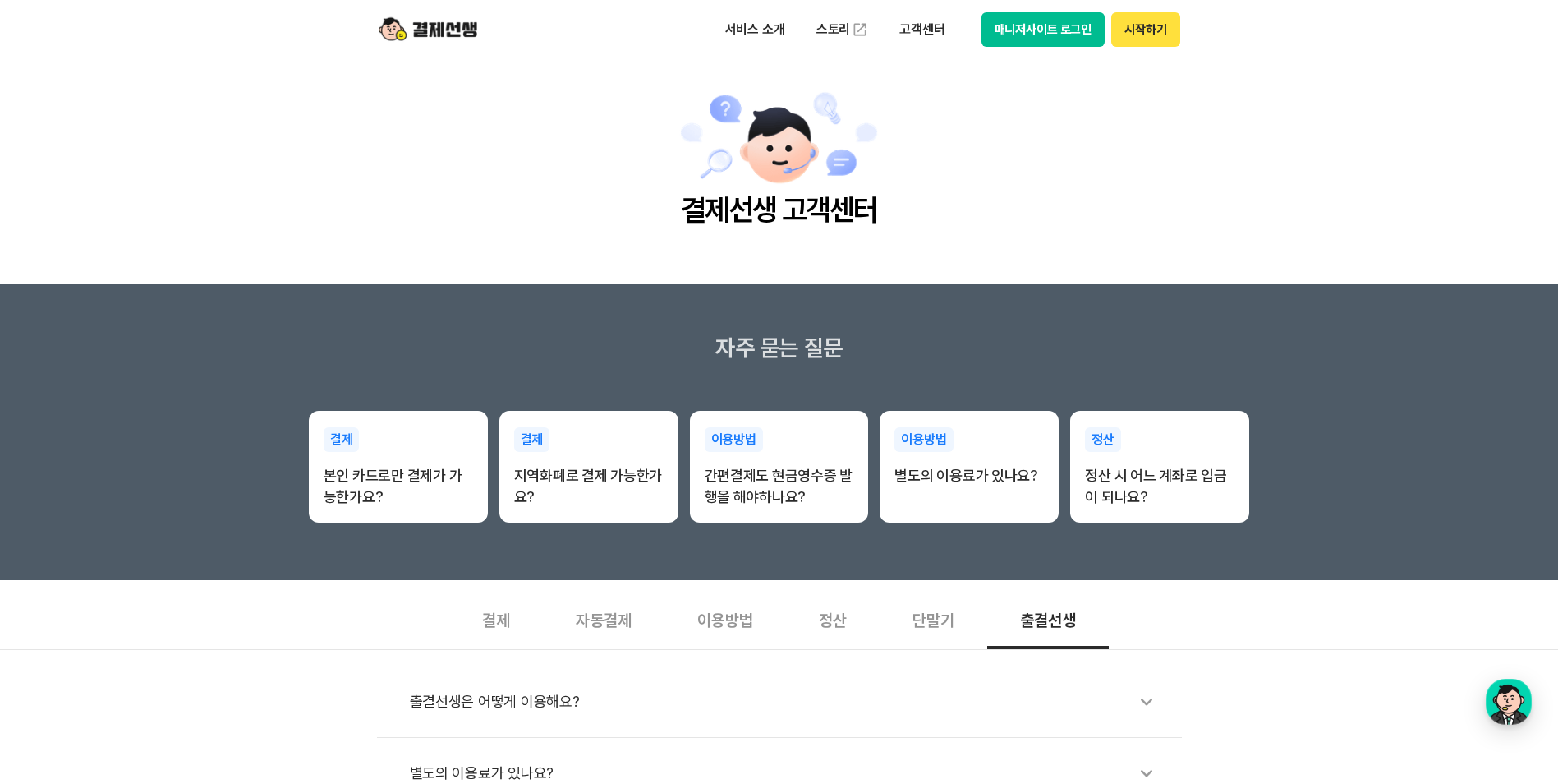
scroll to position [0, 0]
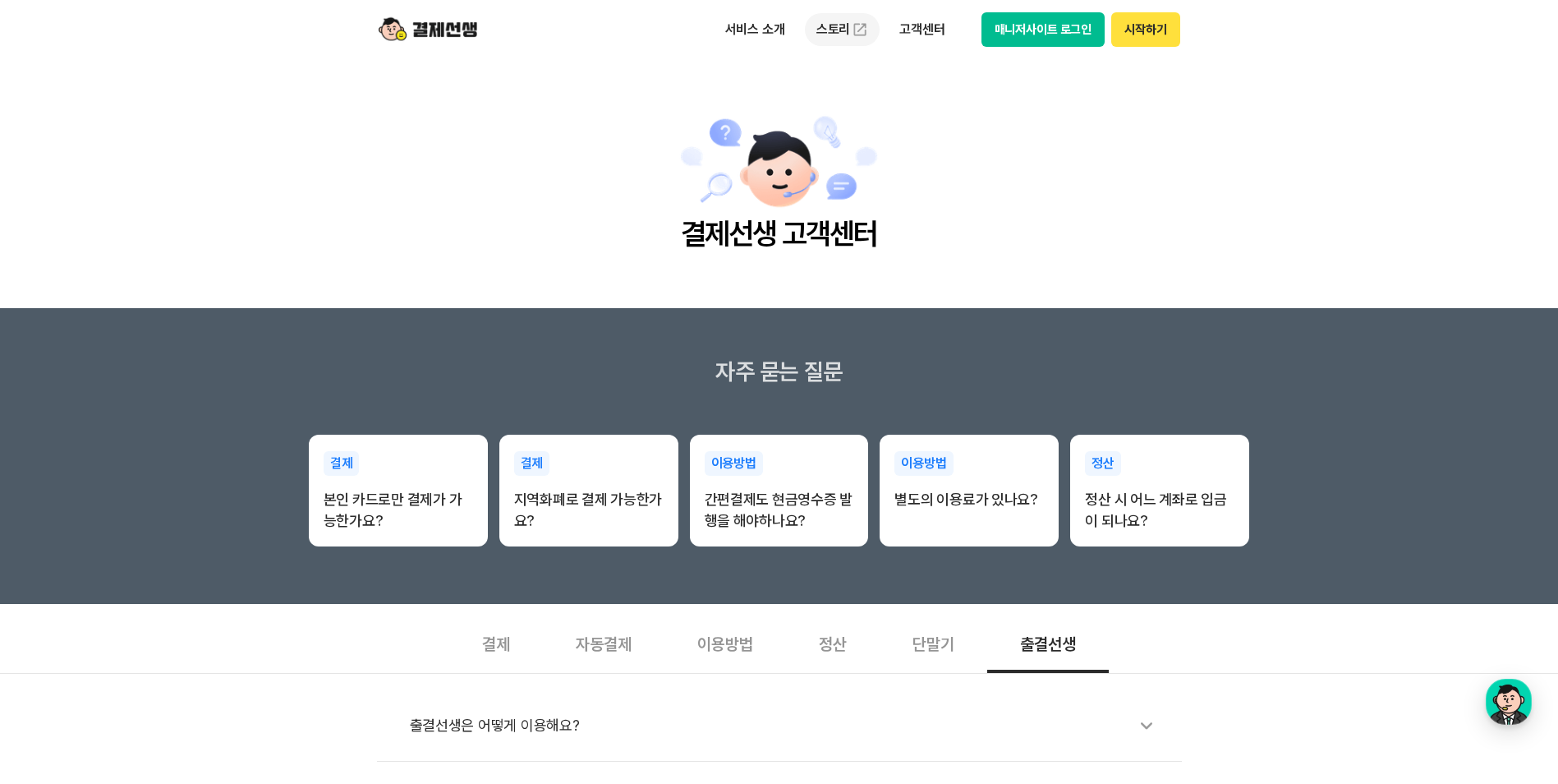
click at [860, 34] on img at bounding box center [860, 29] width 17 height 17
